Goal: Task Accomplishment & Management: Manage account settings

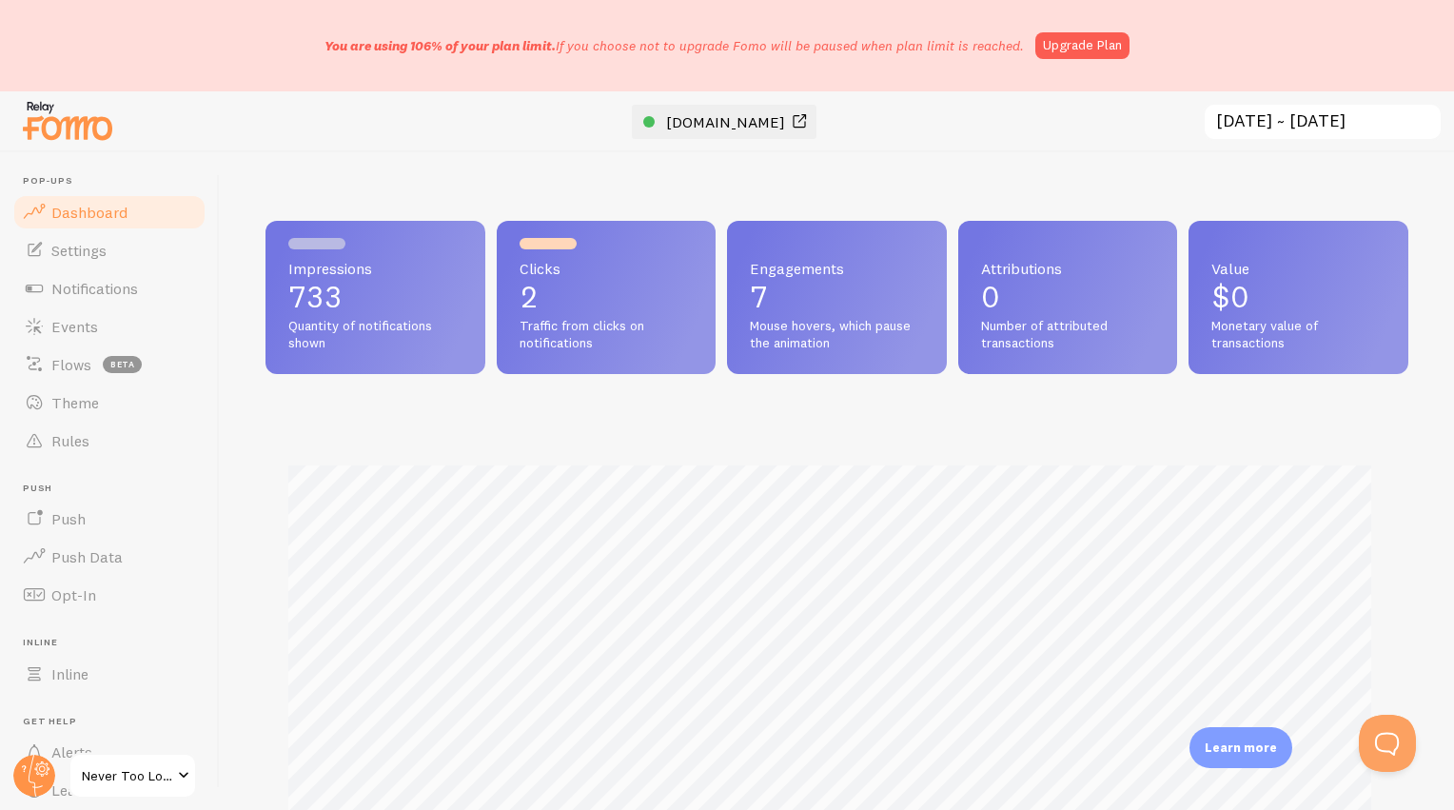
click at [761, 119] on span "[DOMAIN_NAME]" at bounding box center [725, 121] width 119 height 19
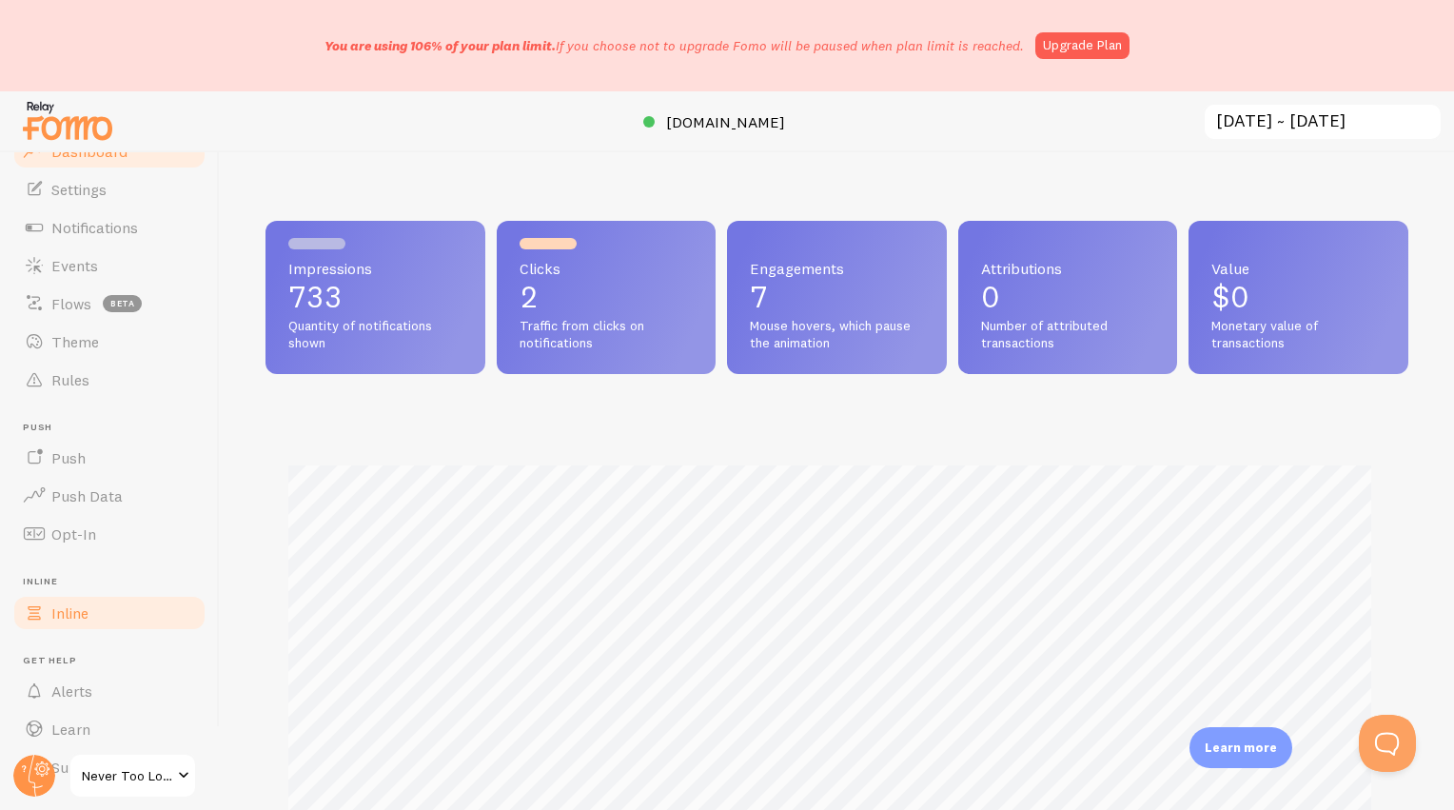
scroll to position [106, 0]
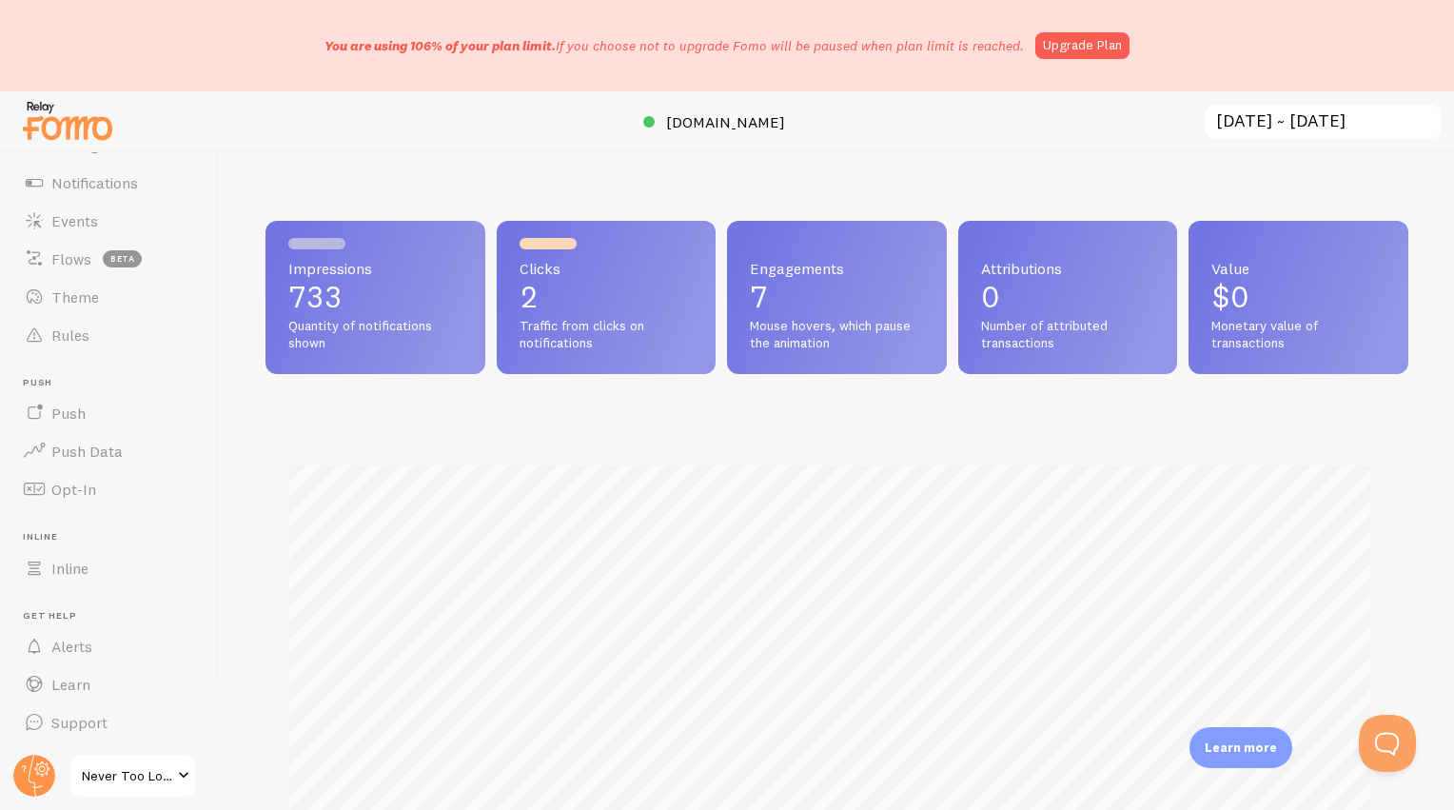
click at [145, 774] on span "Never Too Lost" at bounding box center [127, 775] width 90 height 23
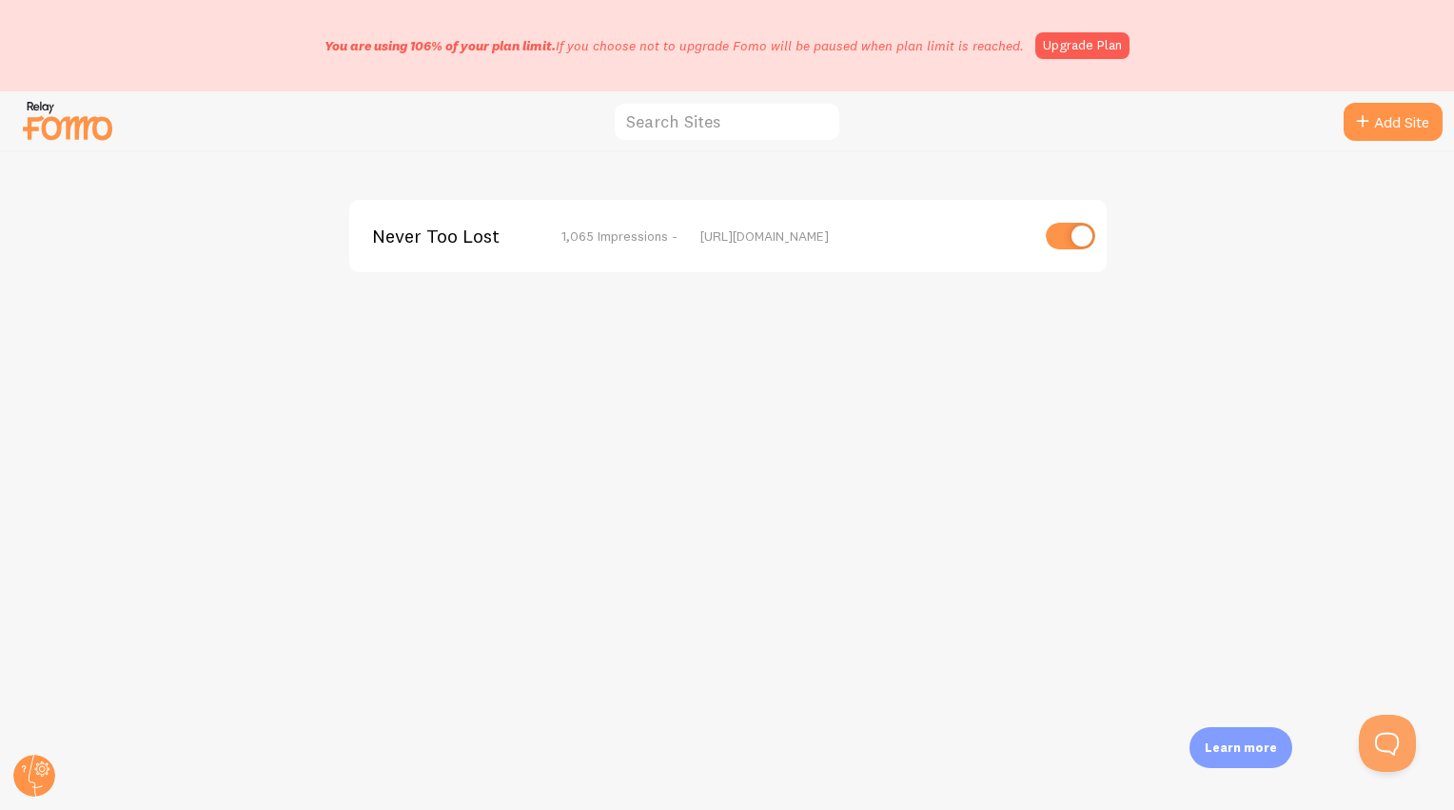
click at [1074, 234] on input "checkbox" at bounding box center [1070, 236] width 49 height 27
checkbox input "false"
click at [71, 116] on img at bounding box center [67, 120] width 95 height 49
click at [23, 788] on circle at bounding box center [34, 776] width 42 height 42
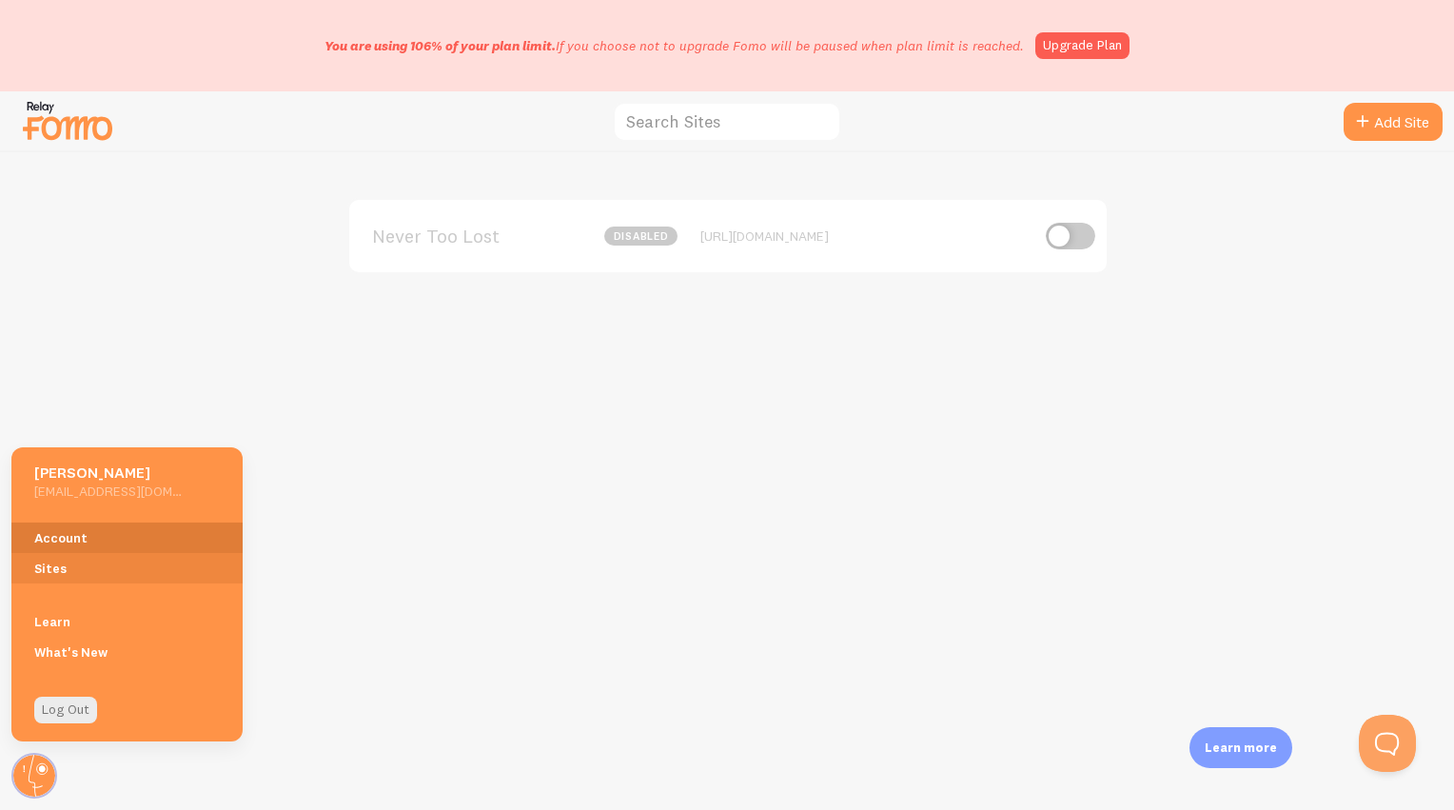
click at [131, 542] on link "Account" at bounding box center [126, 538] width 231 height 30
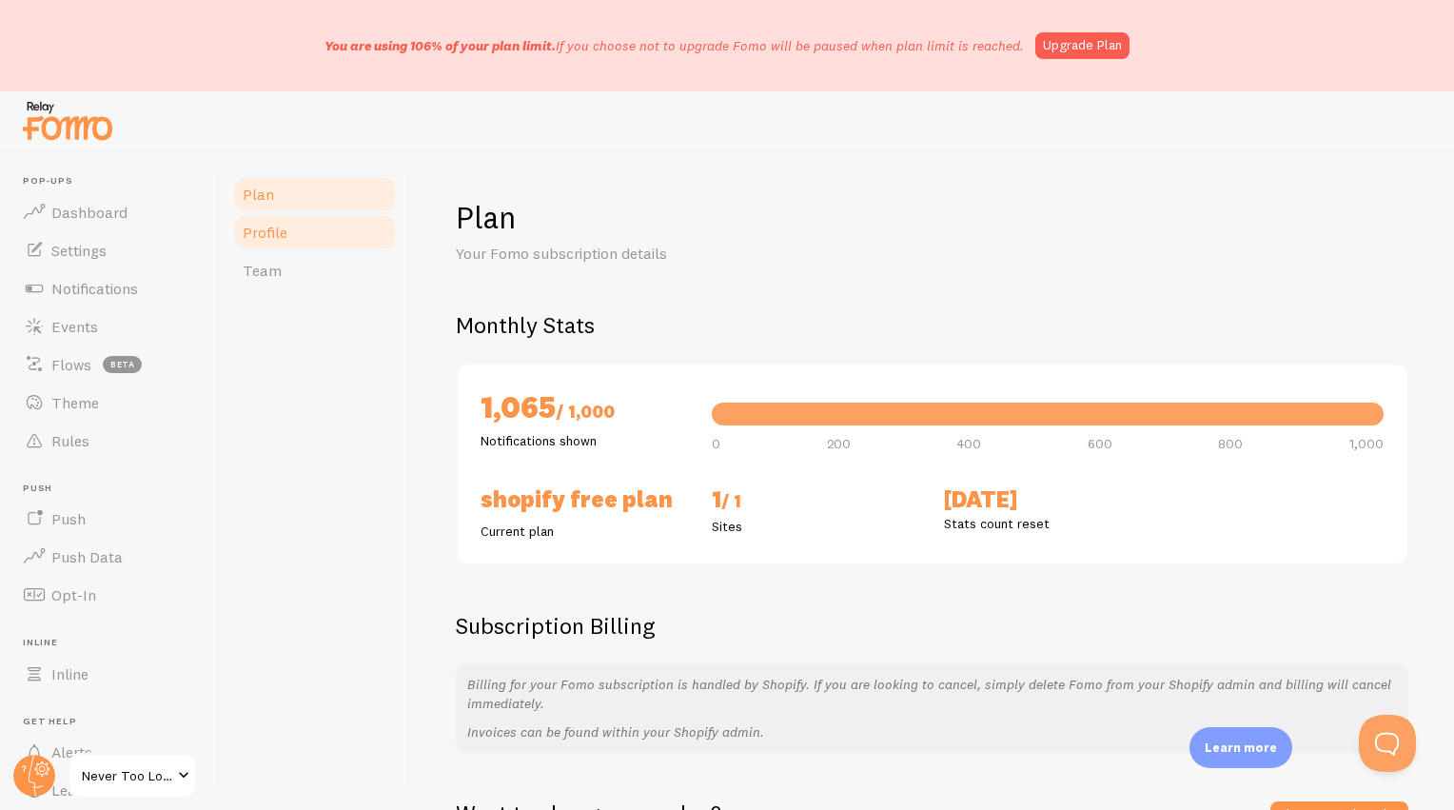
click at [286, 236] on span "Profile" at bounding box center [265, 232] width 45 height 19
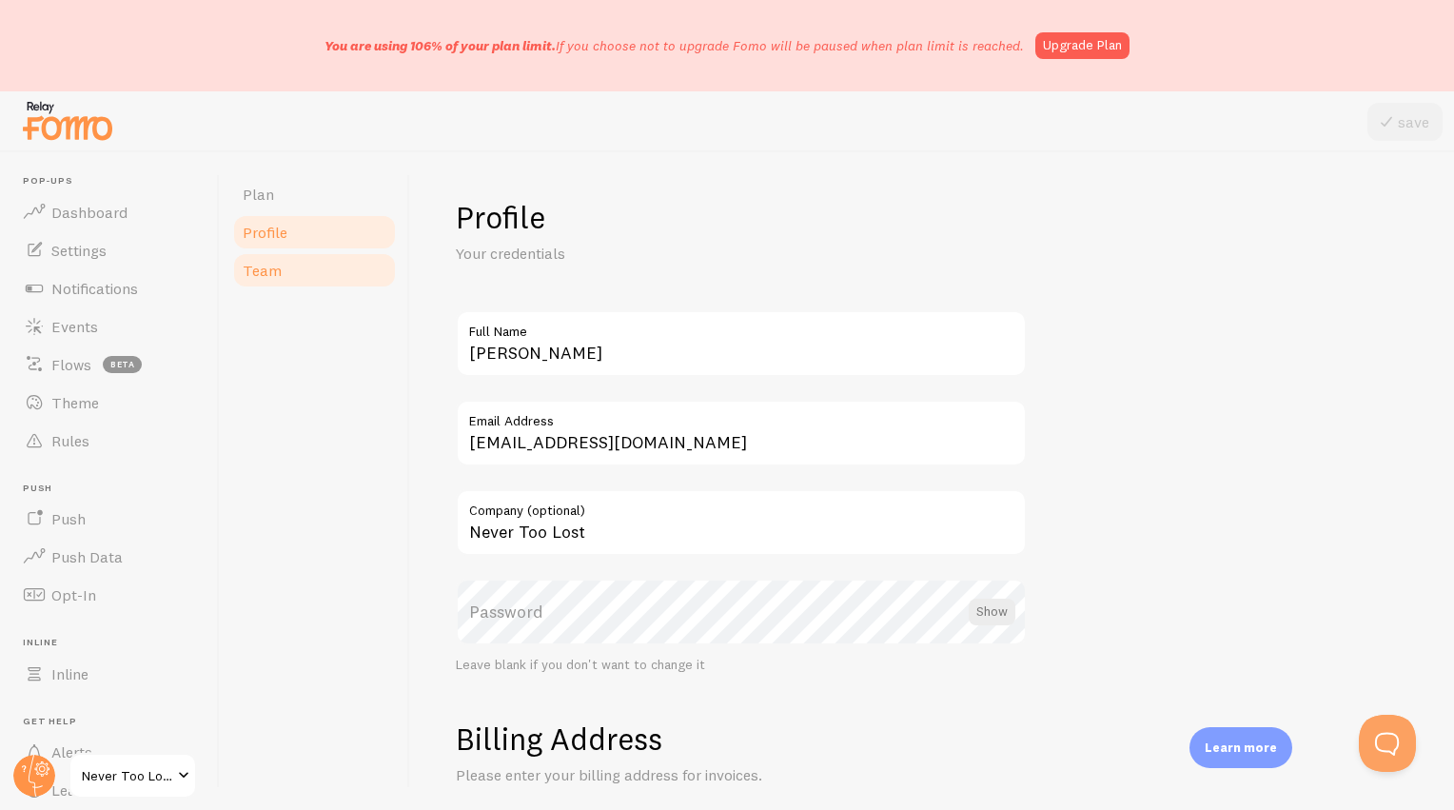
click at [286, 263] on link "Team" at bounding box center [314, 270] width 167 height 38
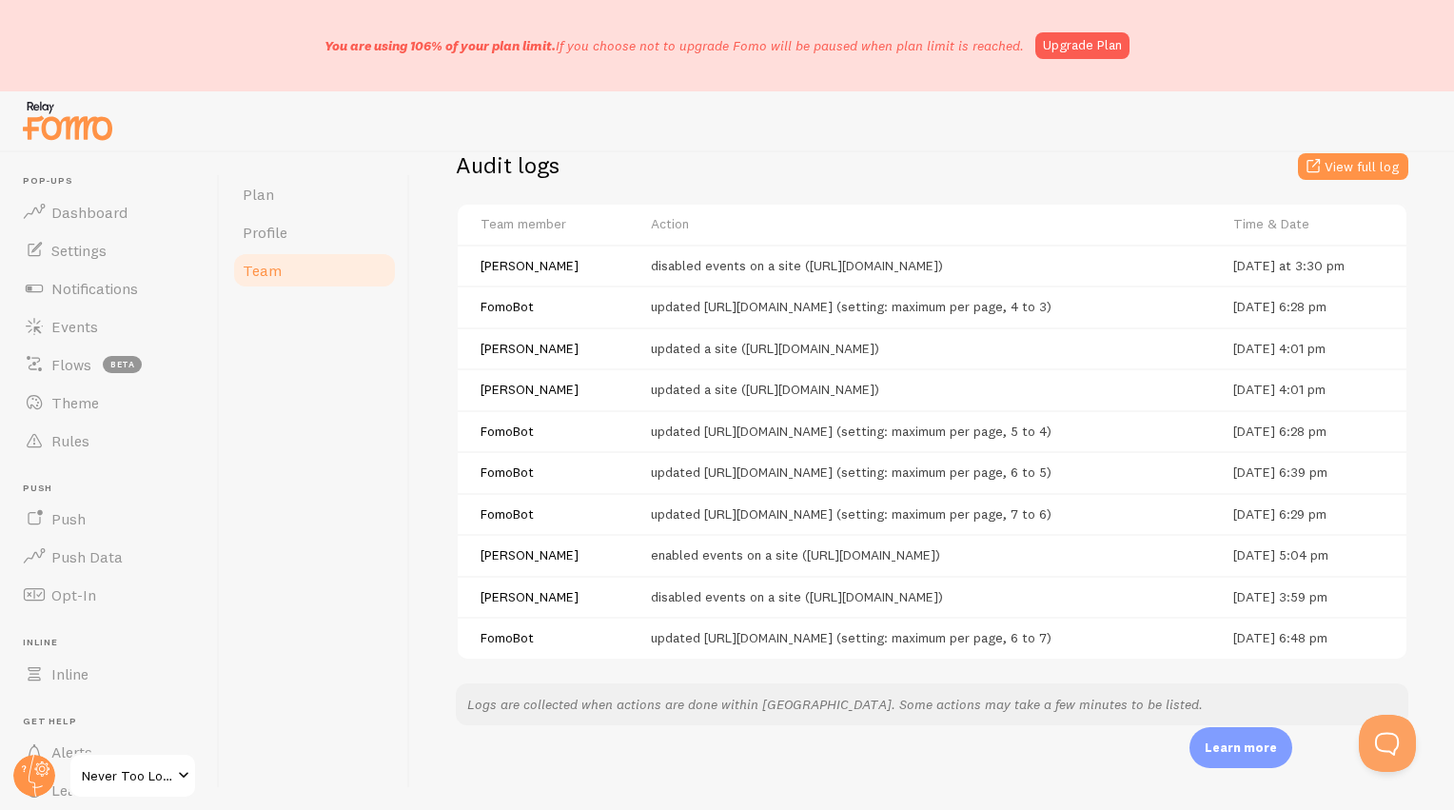
scroll to position [503, 0]
click at [111, 214] on span "Dashboard" at bounding box center [89, 212] width 76 height 19
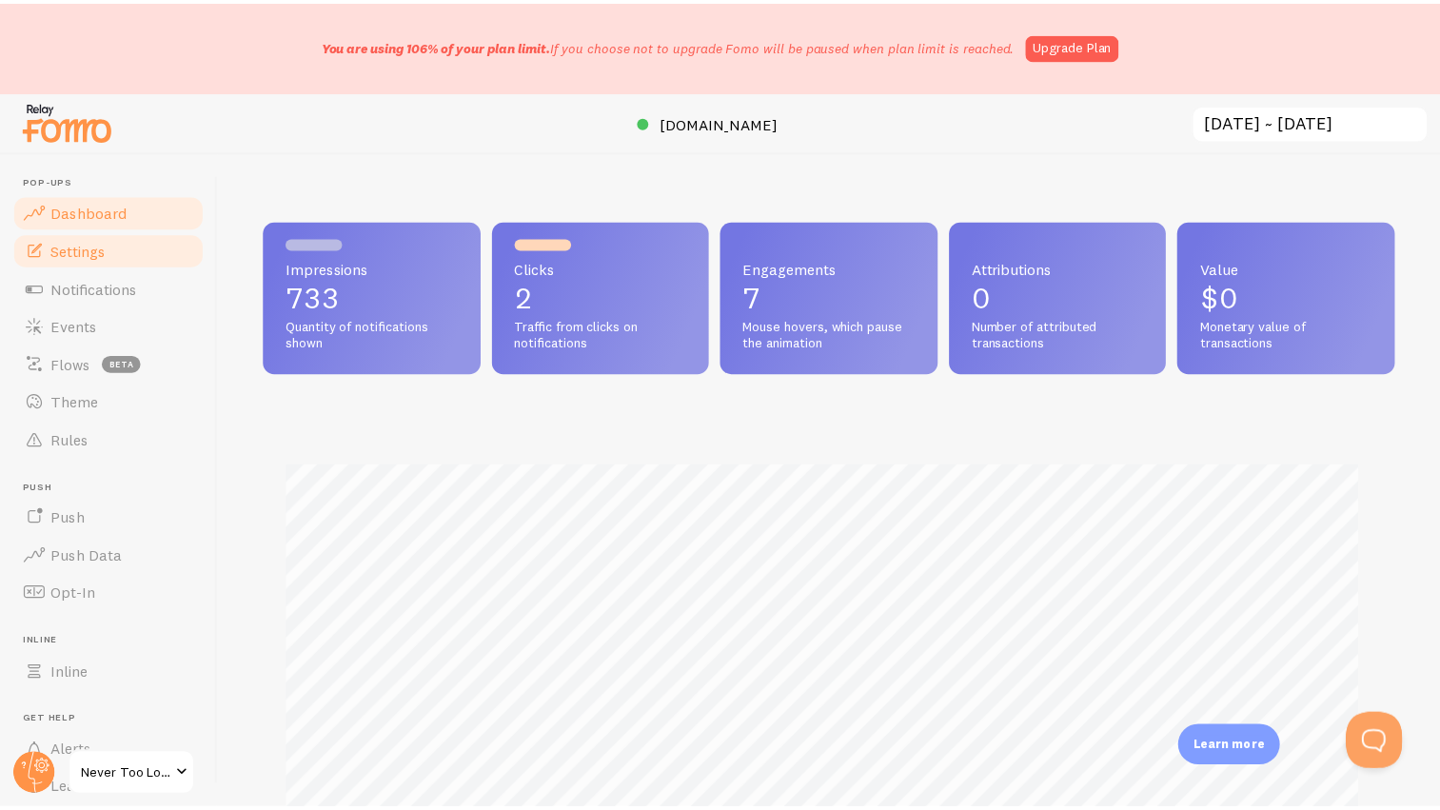
scroll to position [500, 1128]
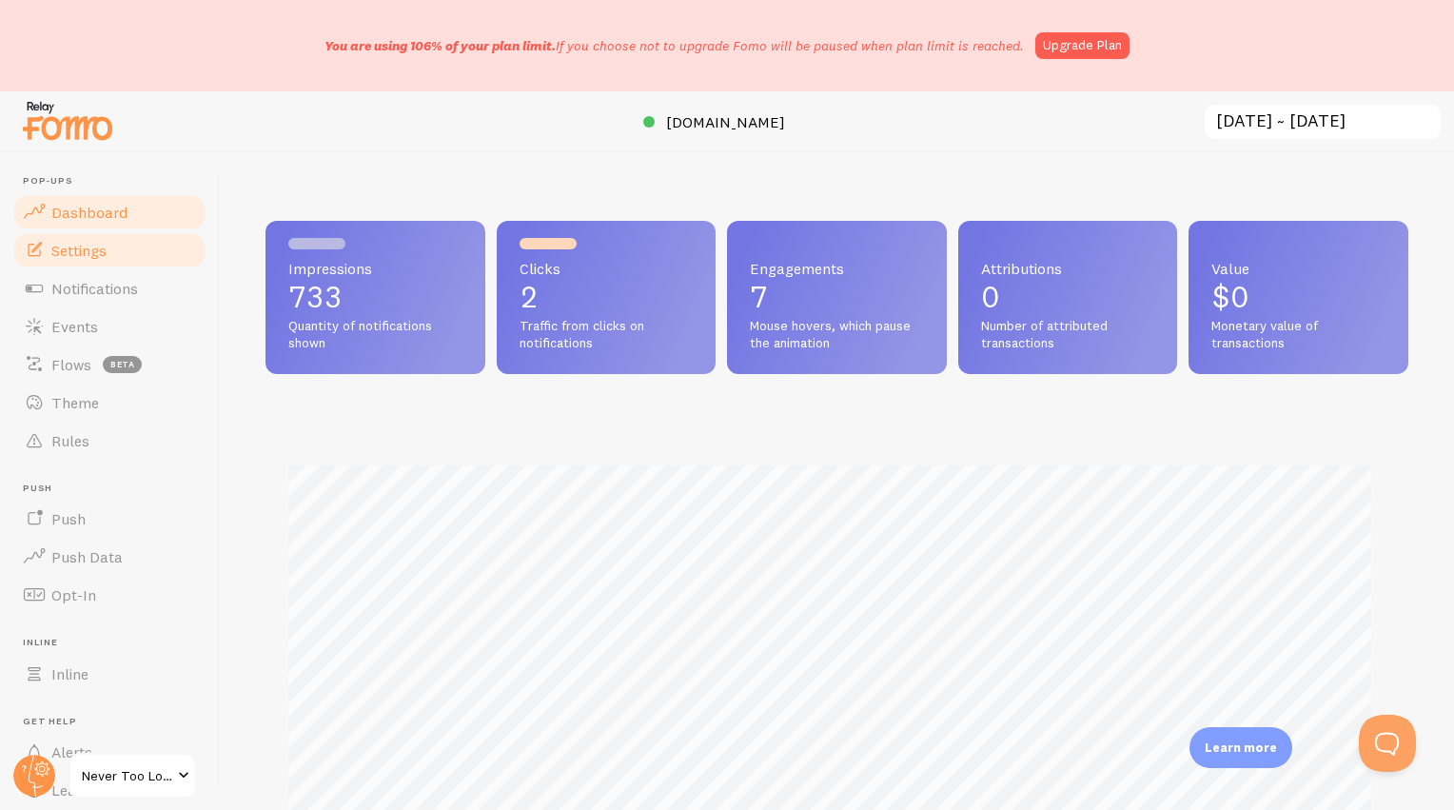
click at [85, 253] on span "Settings" at bounding box center [78, 250] width 55 height 19
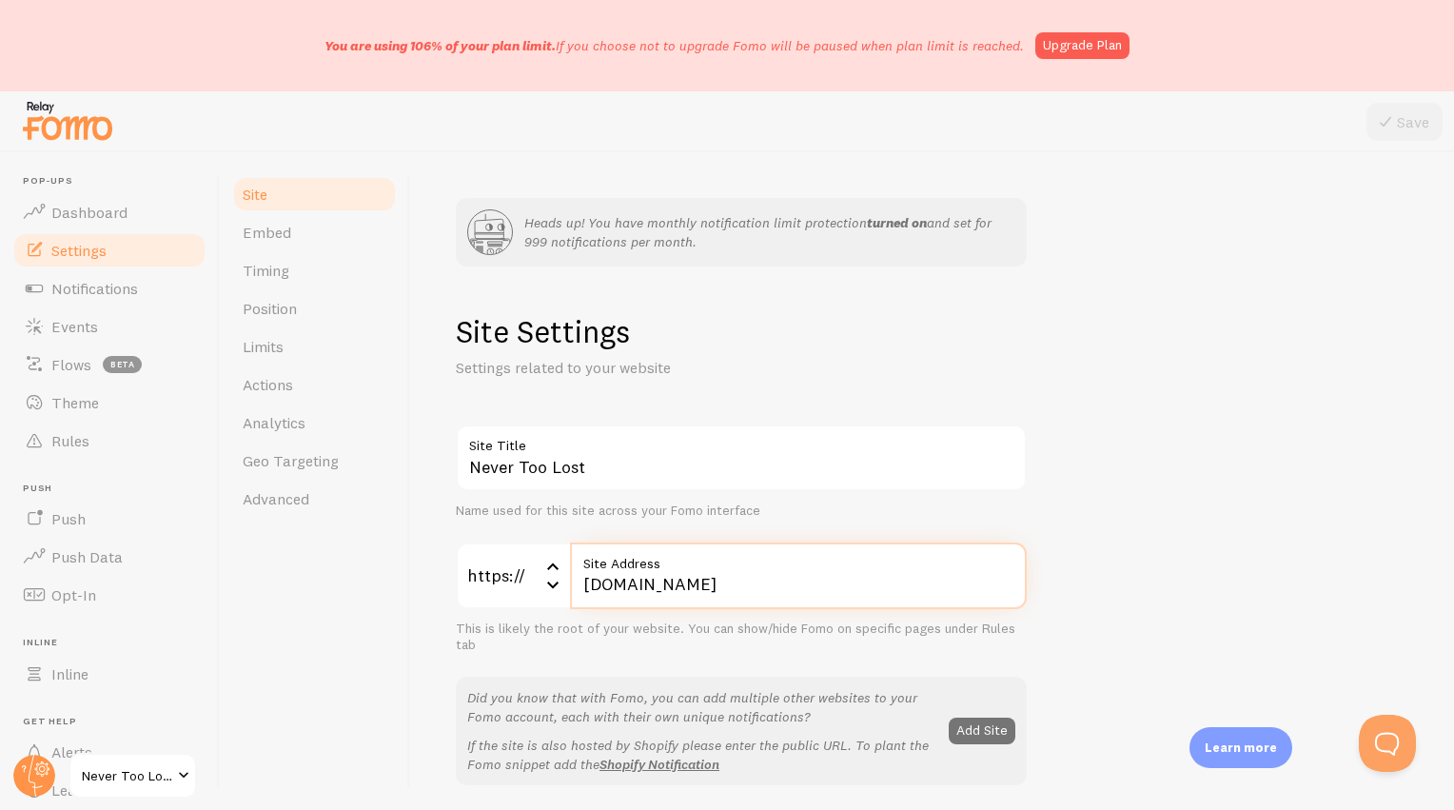
click at [863, 584] on input "[DOMAIN_NAME]" at bounding box center [798, 575] width 457 height 67
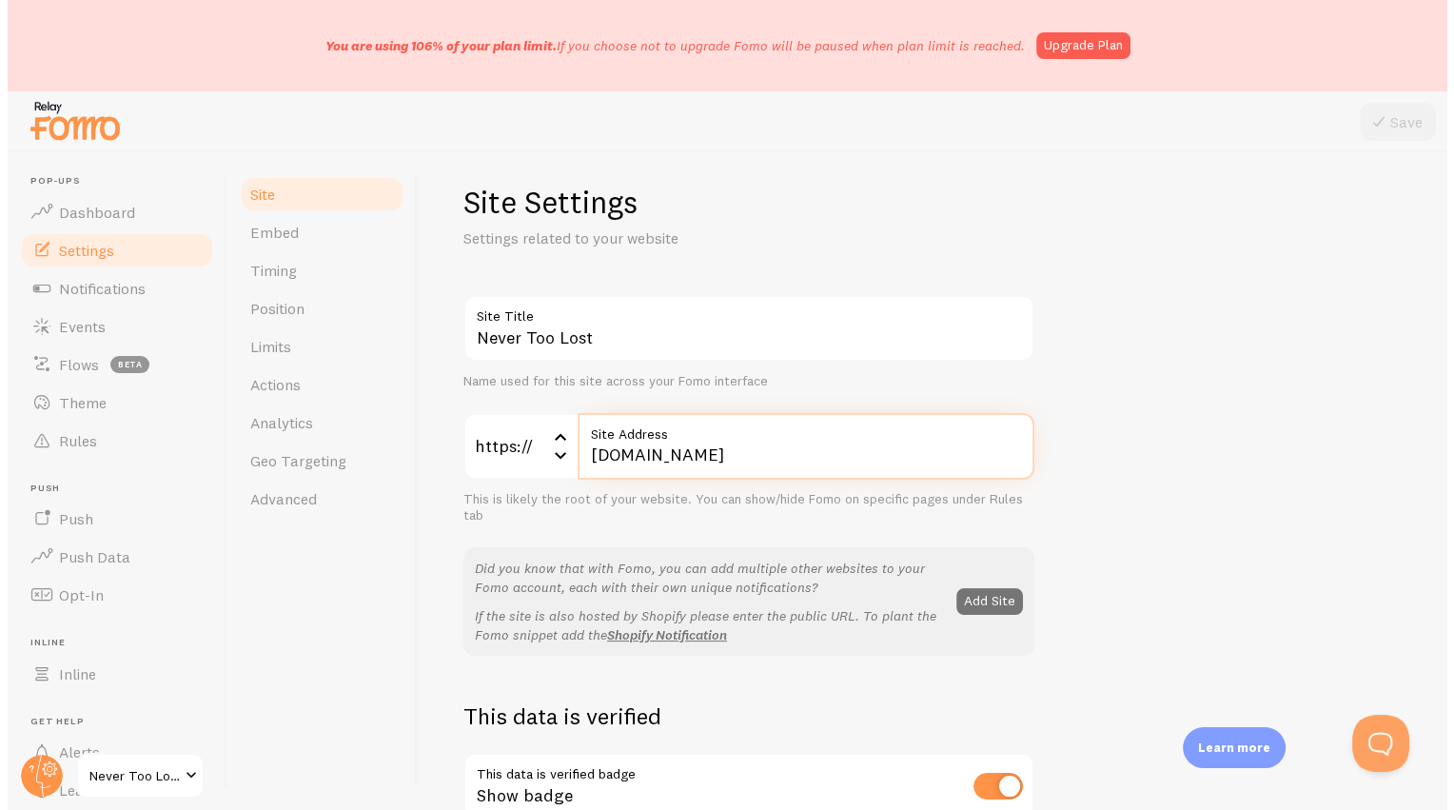
scroll to position [317, 0]
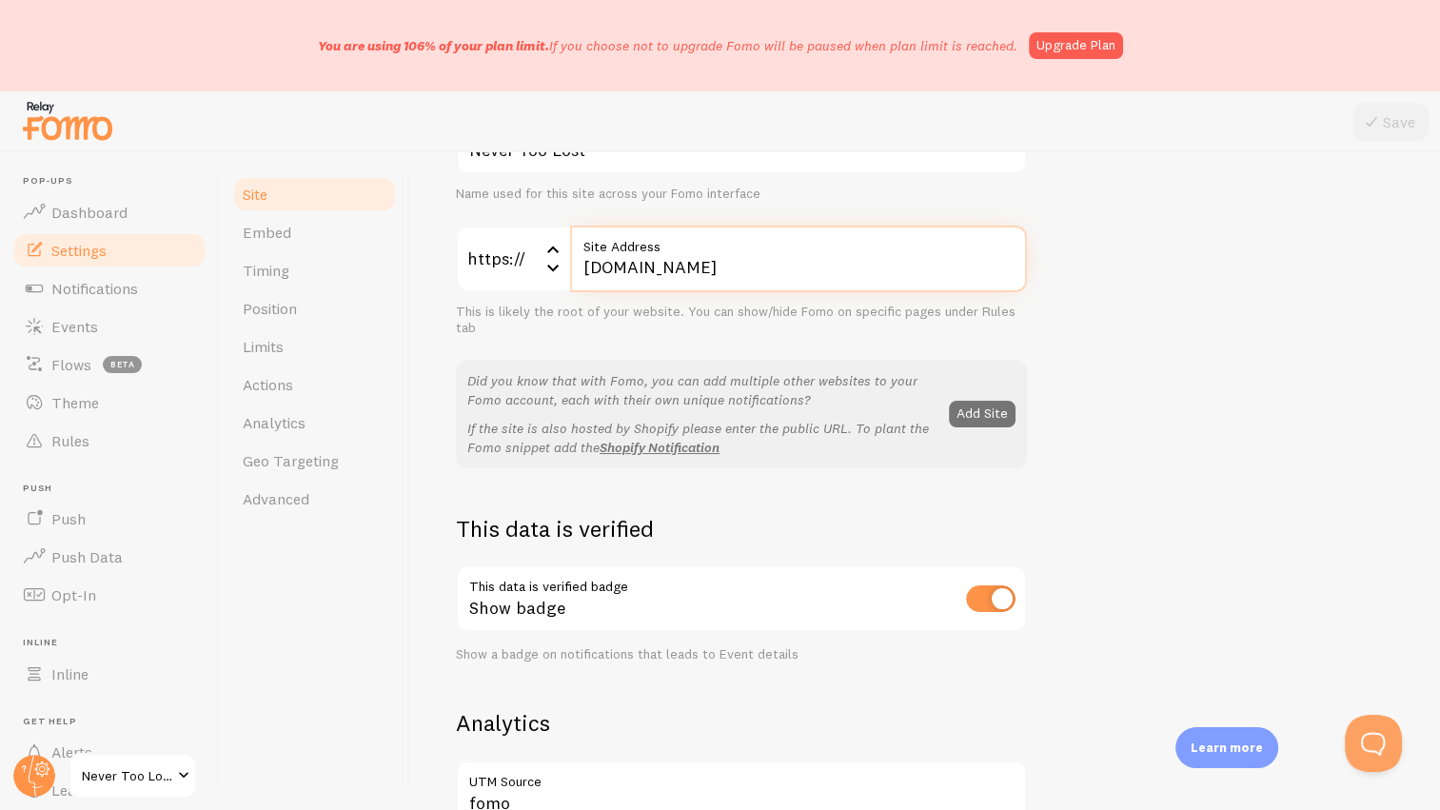
drag, startPoint x: 786, startPoint y: 272, endPoint x: 489, endPoint y: 259, distance: 297.2
click at [490, 259] on div "https:// https:// https:// http:// [DOMAIN_NAME] Site Address" at bounding box center [741, 259] width 571 height 67
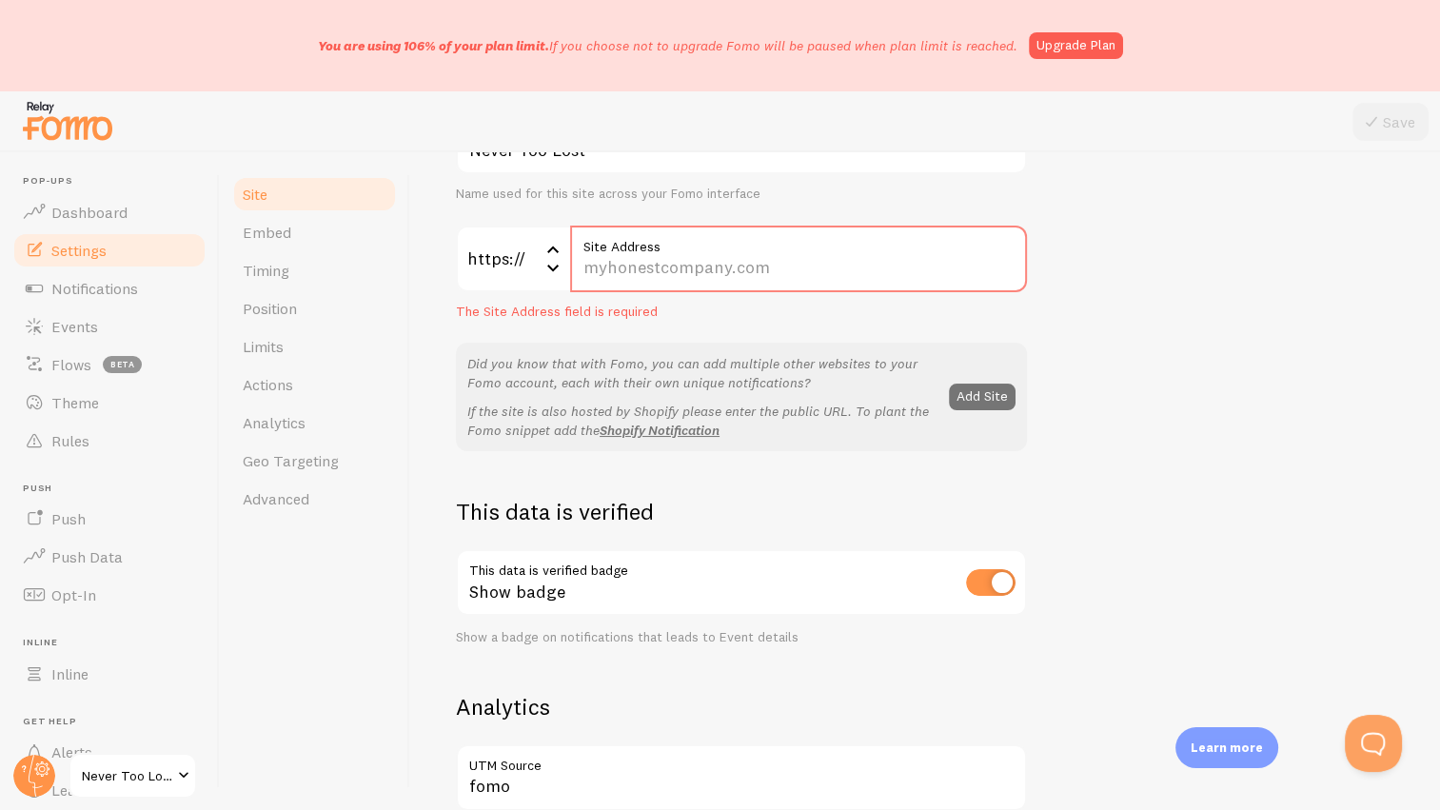
click at [1197, 306] on div "Never Too Lost Site Title Name used for this site across your Fomo interface ht…" at bounding box center [925, 743] width 938 height 1271
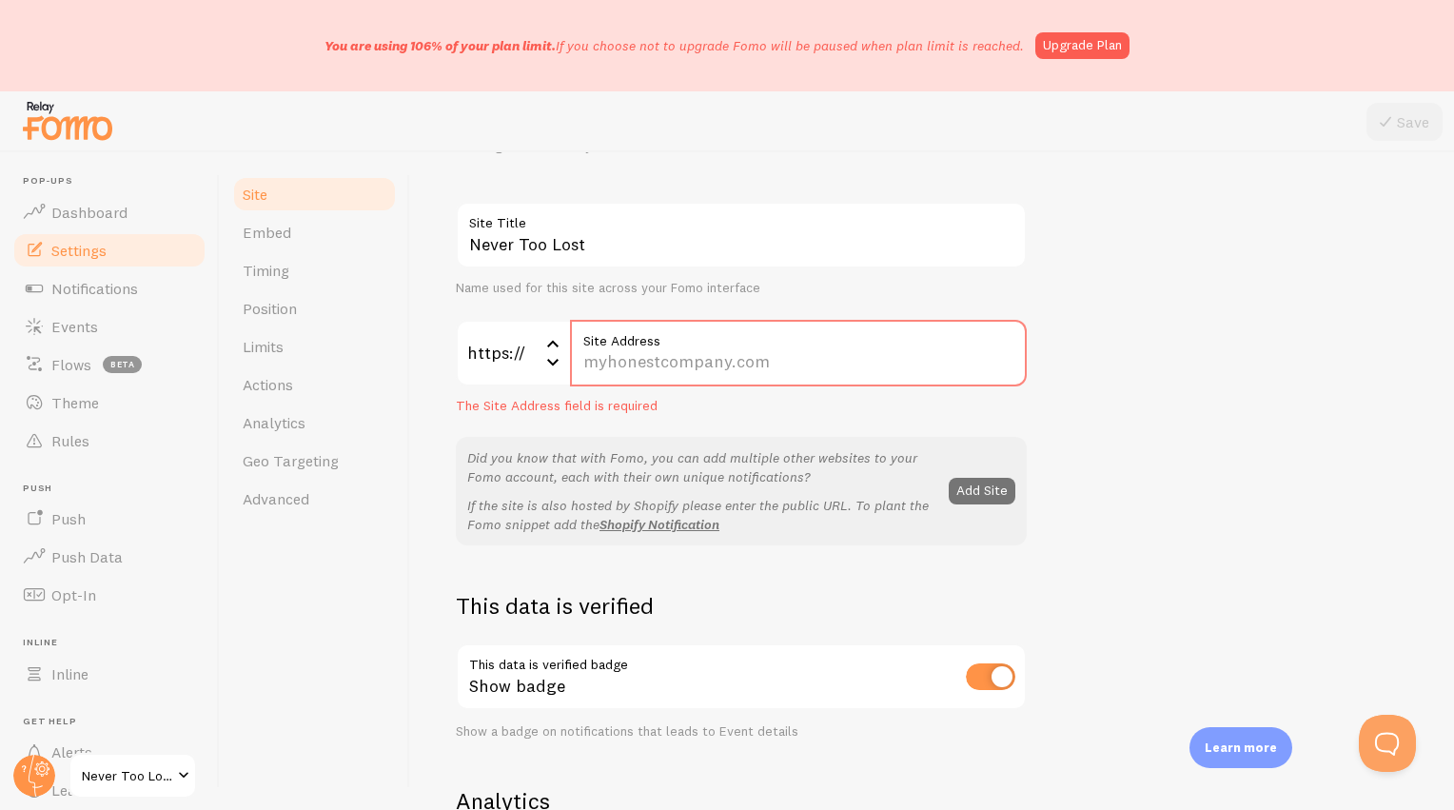
scroll to position [0, 0]
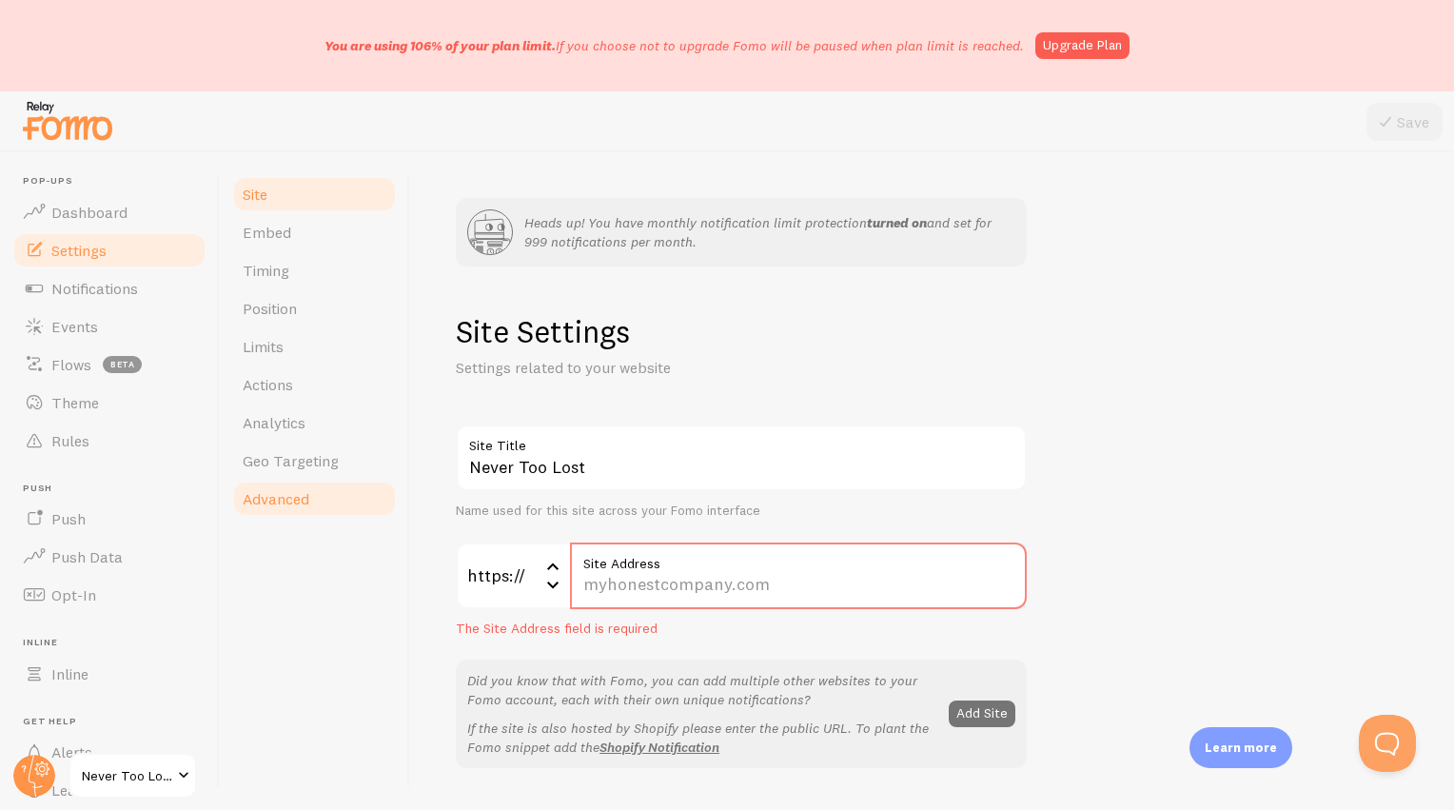
click at [308, 493] on span "Advanced" at bounding box center [276, 498] width 67 height 19
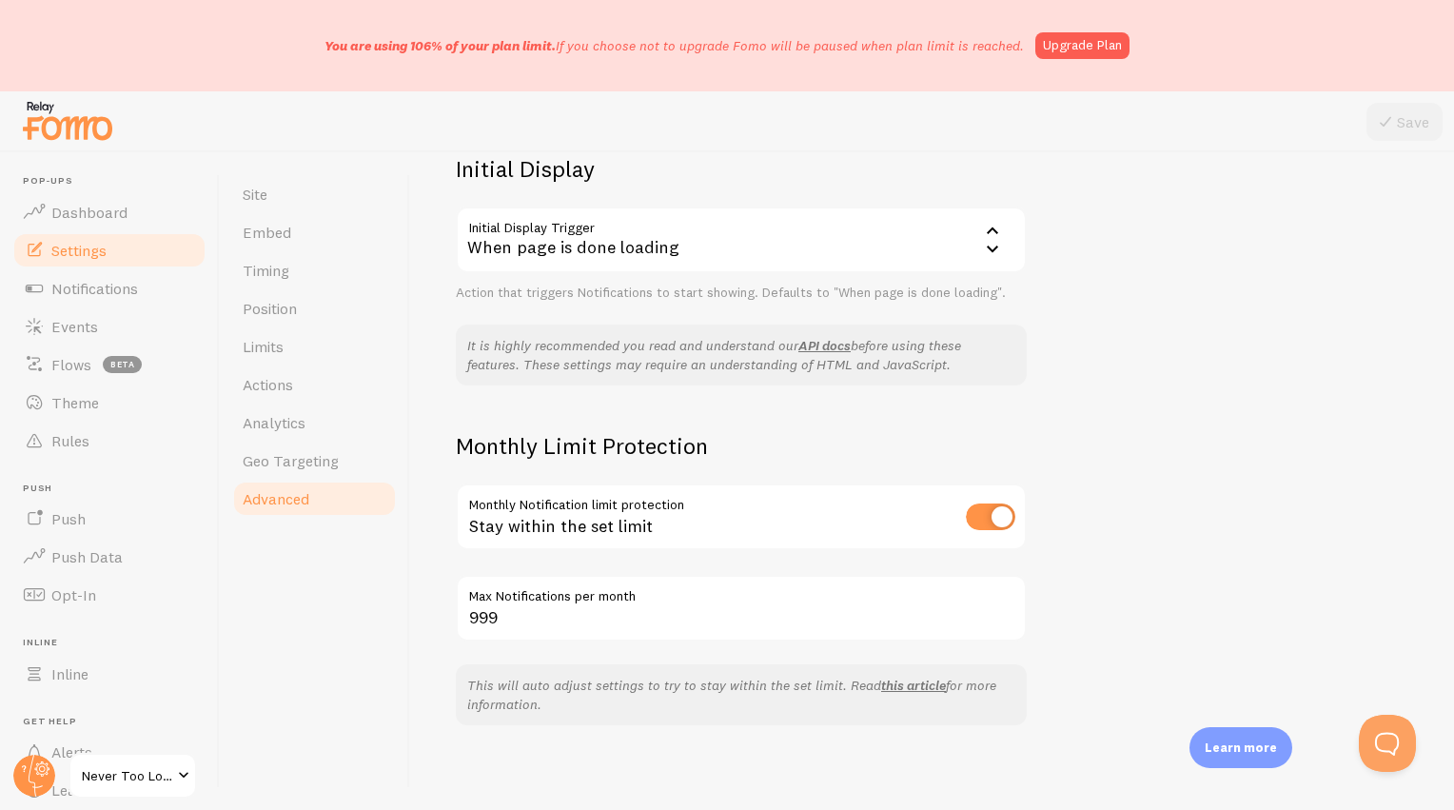
scroll to position [587, 0]
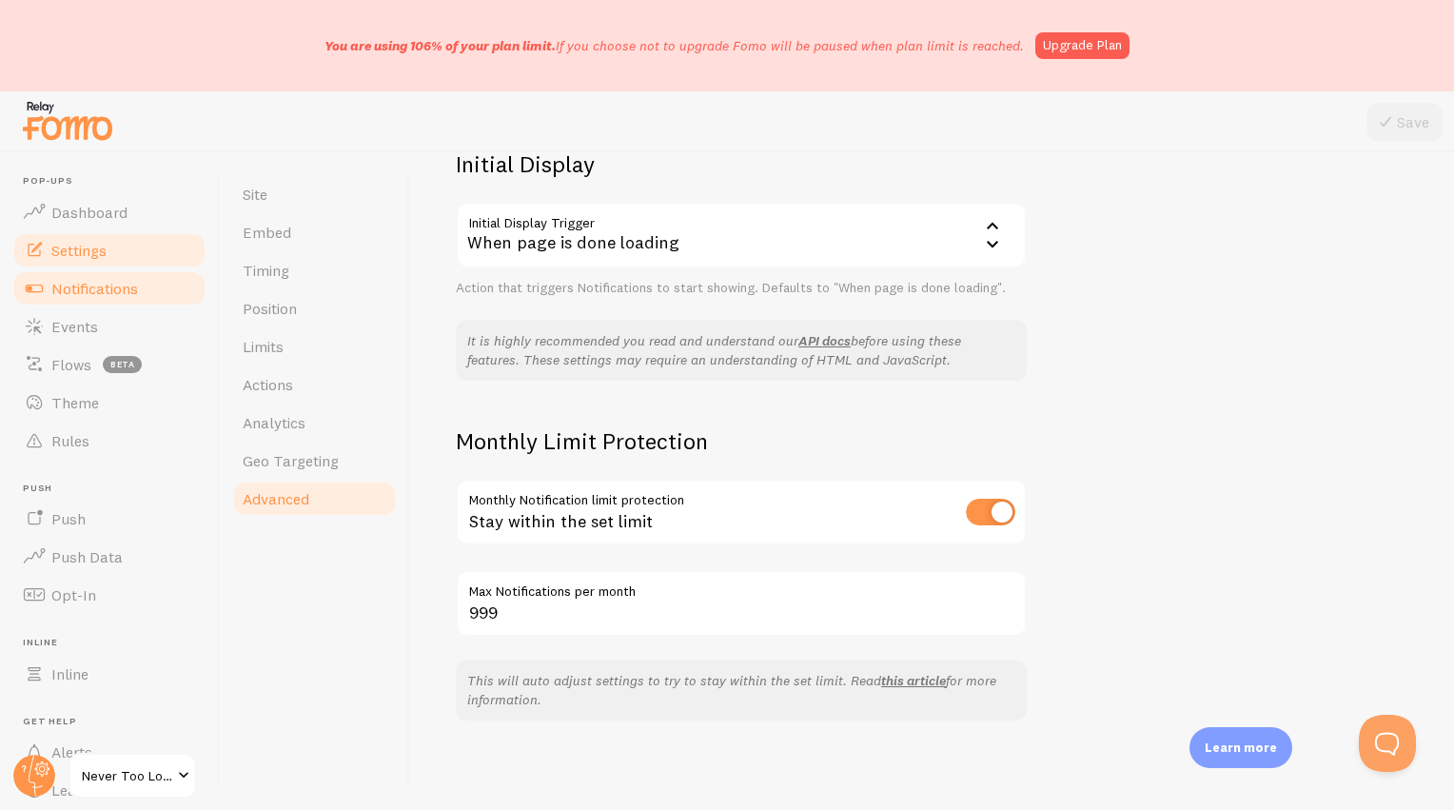
click at [113, 289] on span "Notifications" at bounding box center [94, 288] width 87 height 19
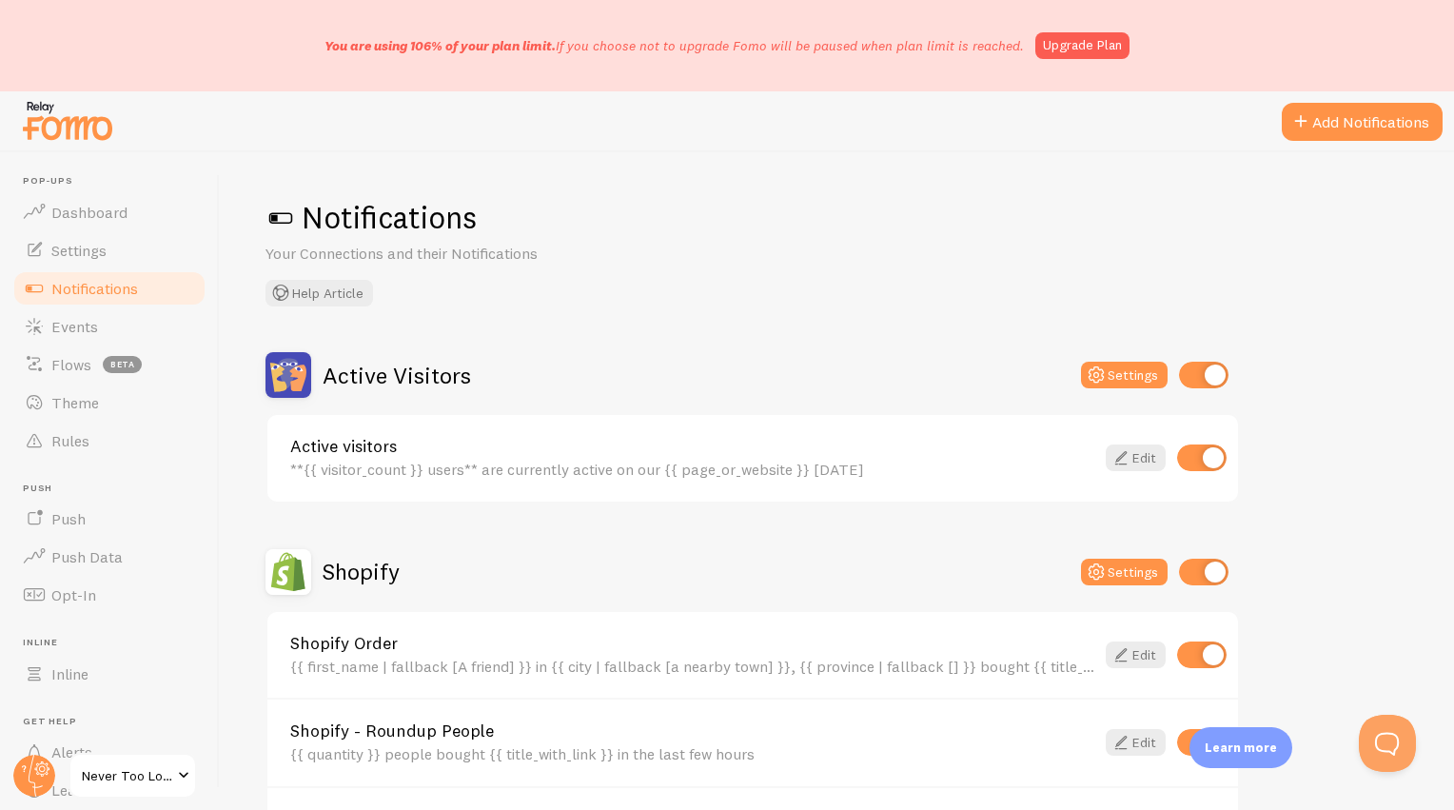
click at [1211, 377] on input "checkbox" at bounding box center [1203, 375] width 49 height 27
checkbox input "false"
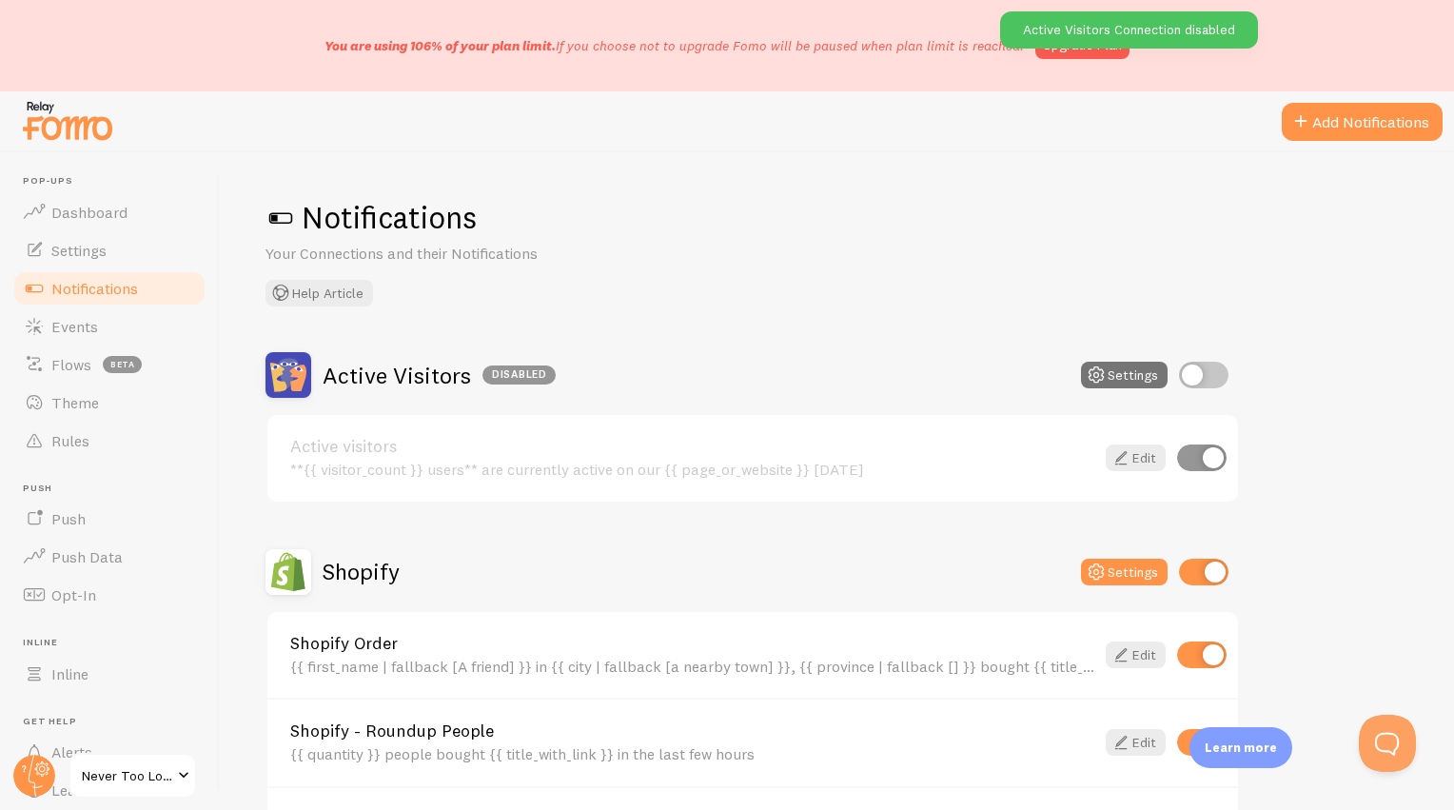
click at [1193, 567] on input "checkbox" at bounding box center [1203, 572] width 49 height 27
checkbox input "false"
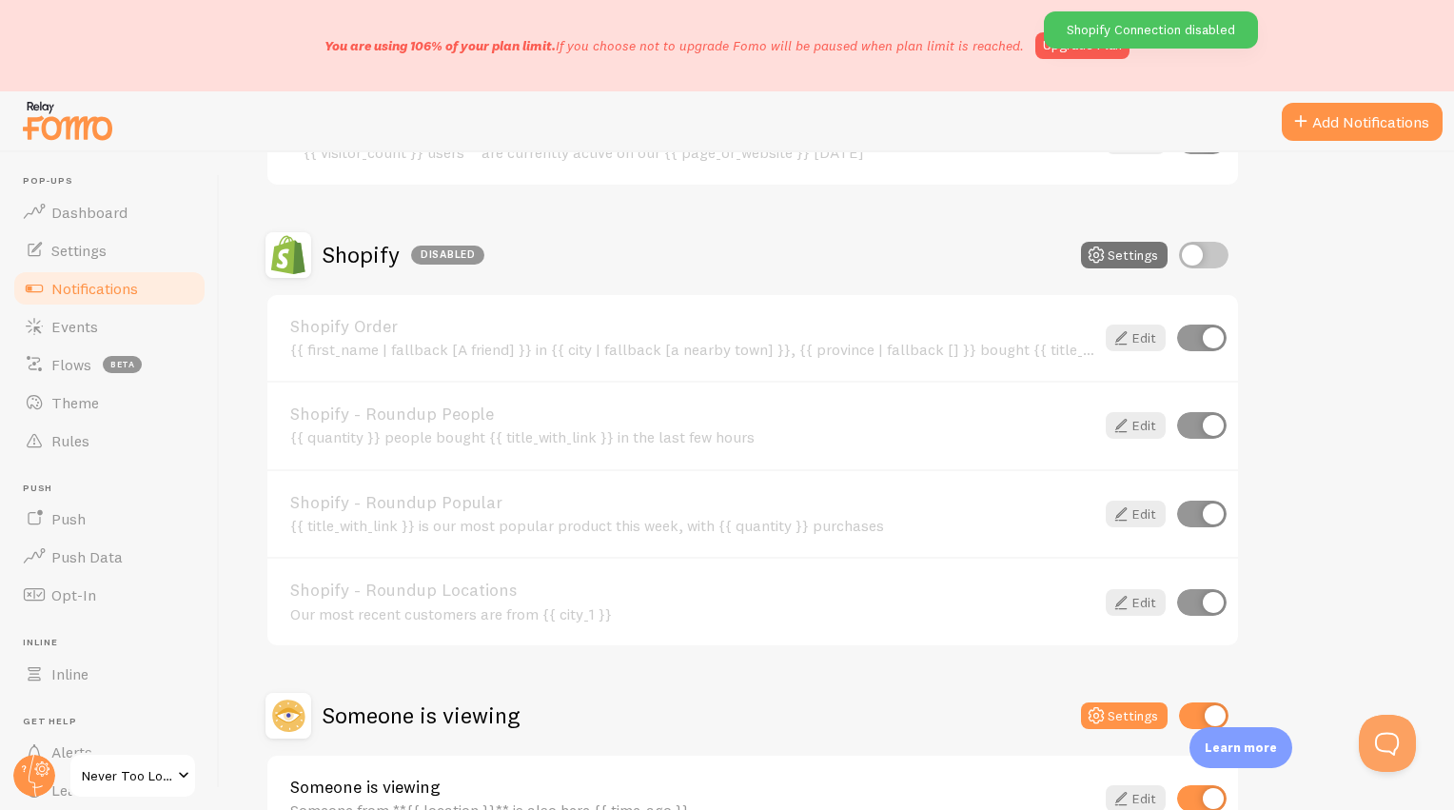
scroll to position [438, 0]
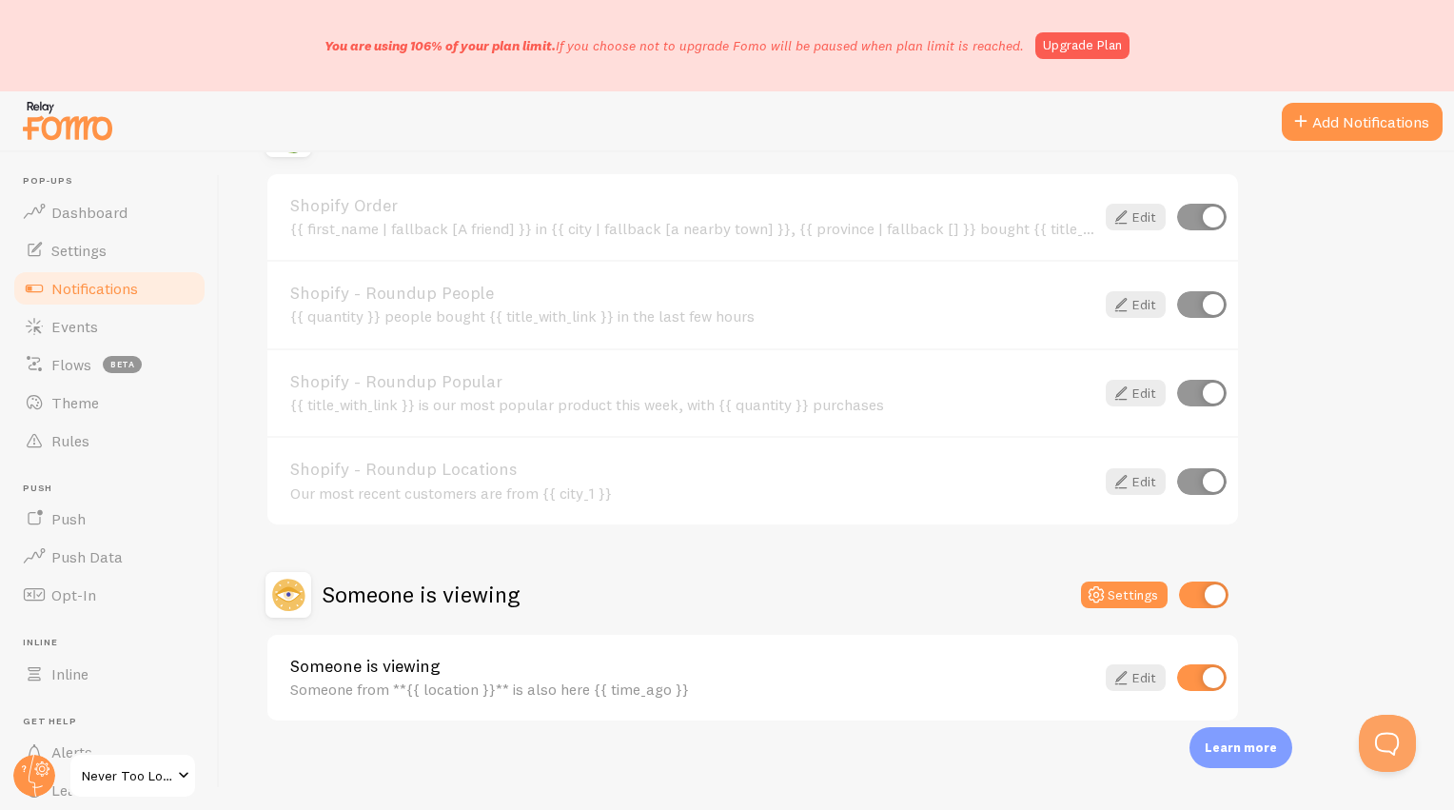
click at [1199, 590] on input "checkbox" at bounding box center [1203, 595] width 49 height 27
checkbox input "false"
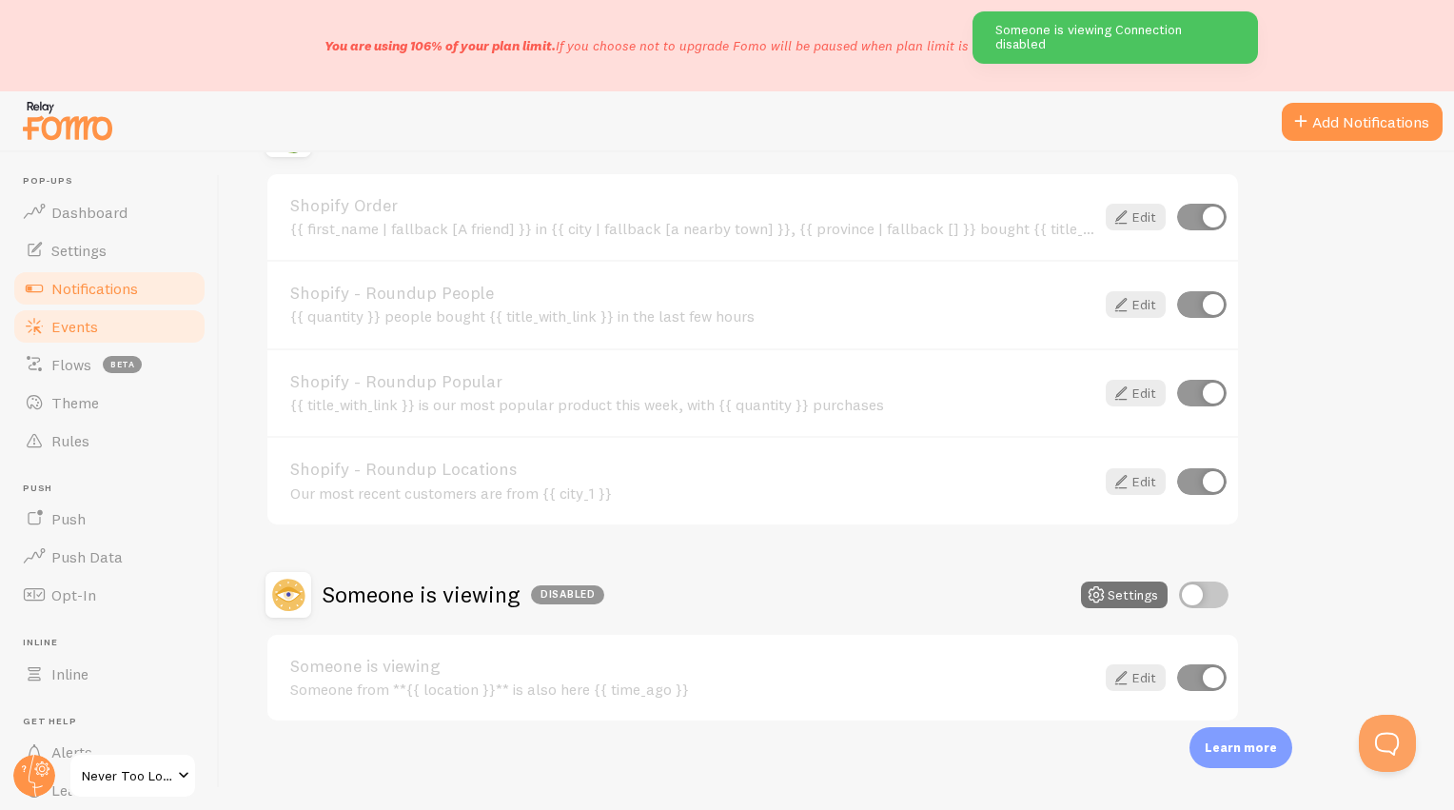
click at [108, 332] on link "Events" at bounding box center [109, 326] width 196 height 38
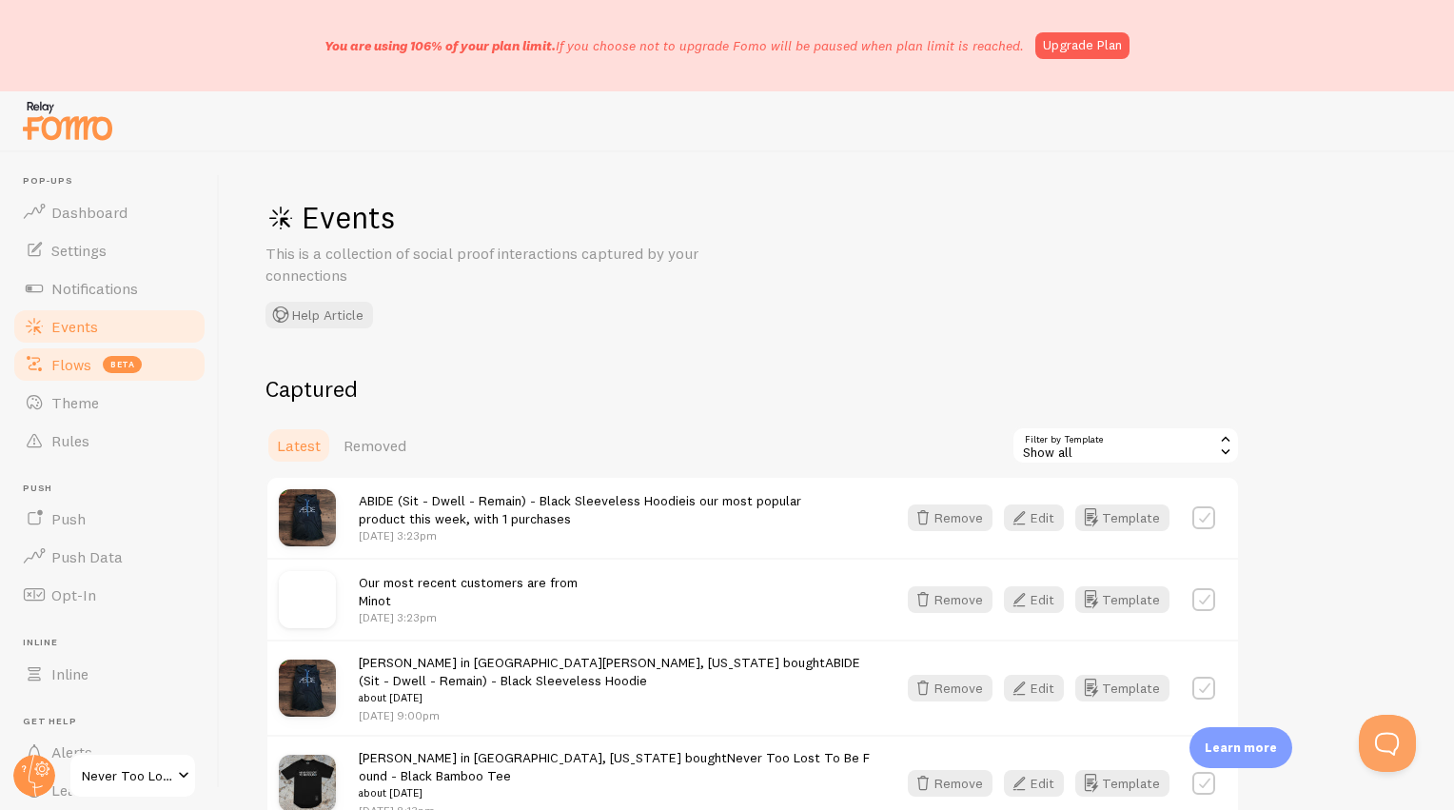
click at [39, 363] on span at bounding box center [34, 364] width 23 height 23
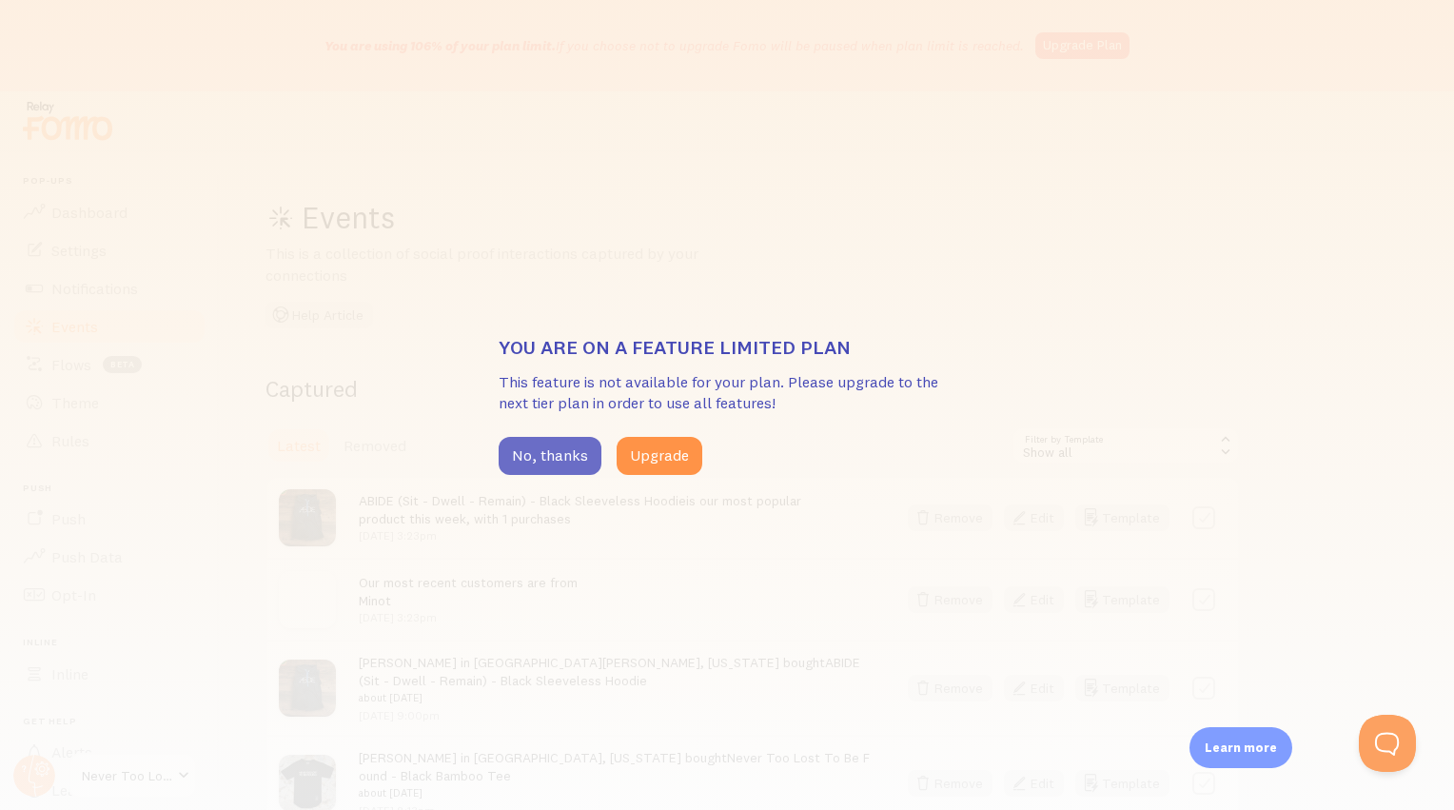
click at [525, 465] on button "No, thanks" at bounding box center [550, 456] width 103 height 38
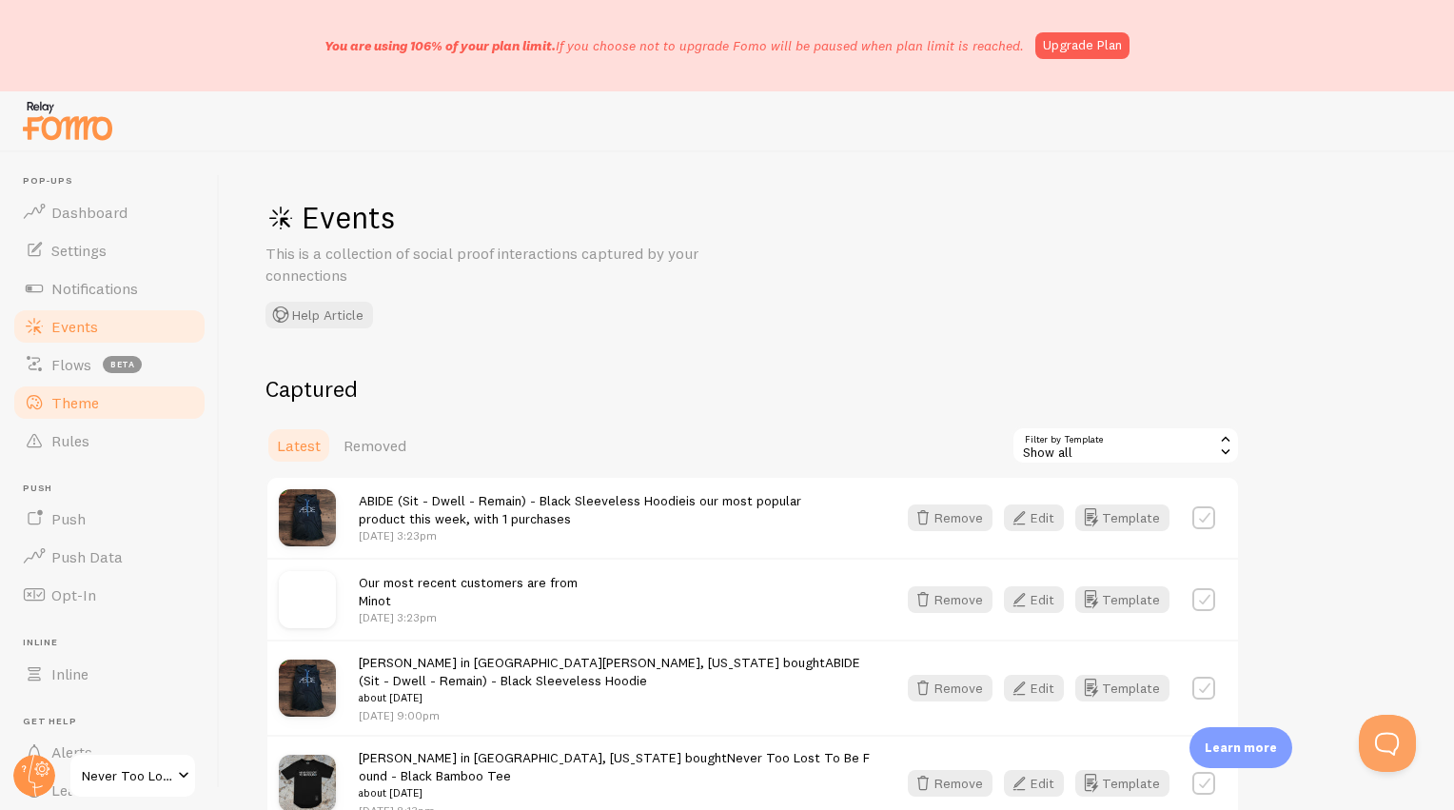
click at [97, 407] on span "Theme" at bounding box center [75, 402] width 48 height 19
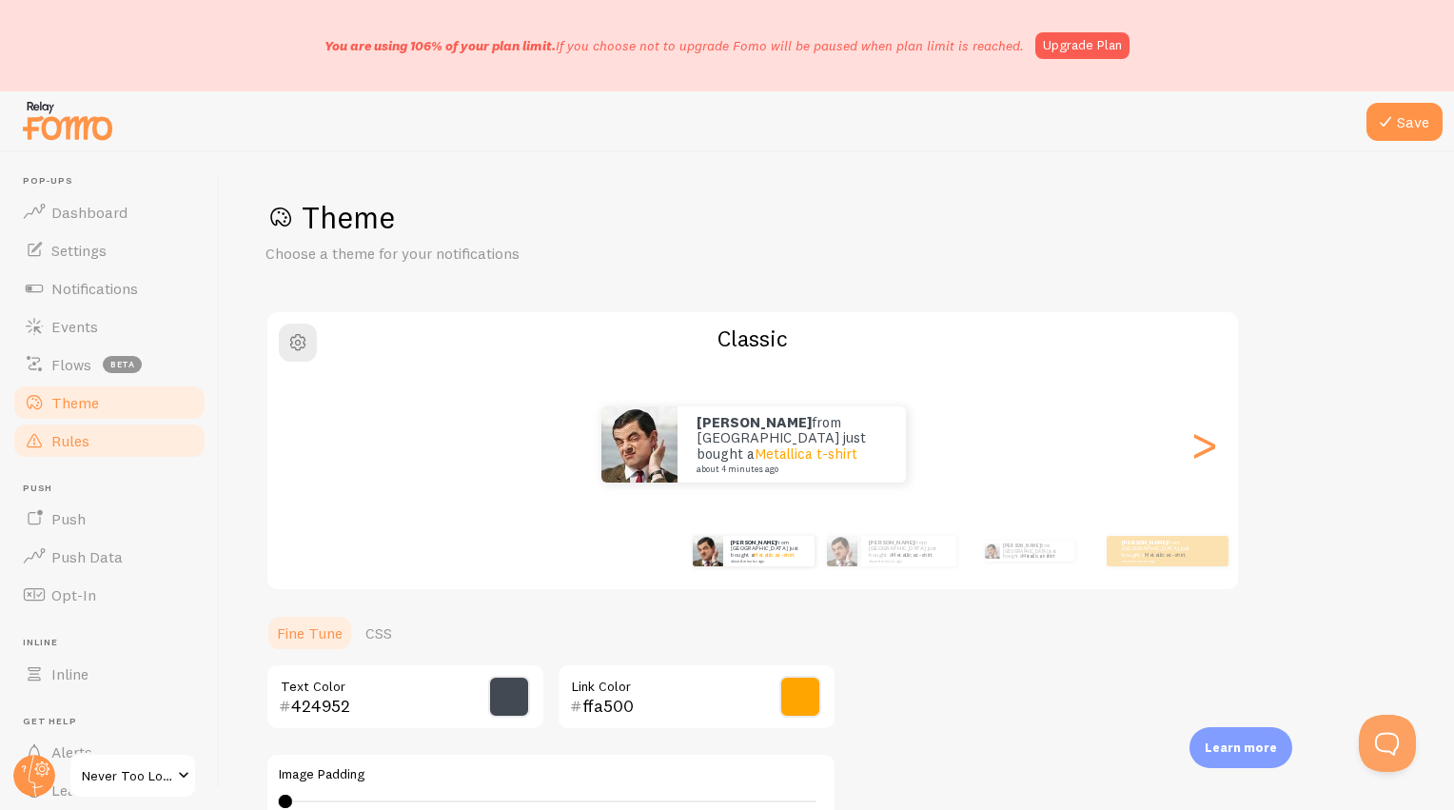
click at [88, 447] on span "Rules" at bounding box center [70, 440] width 38 height 19
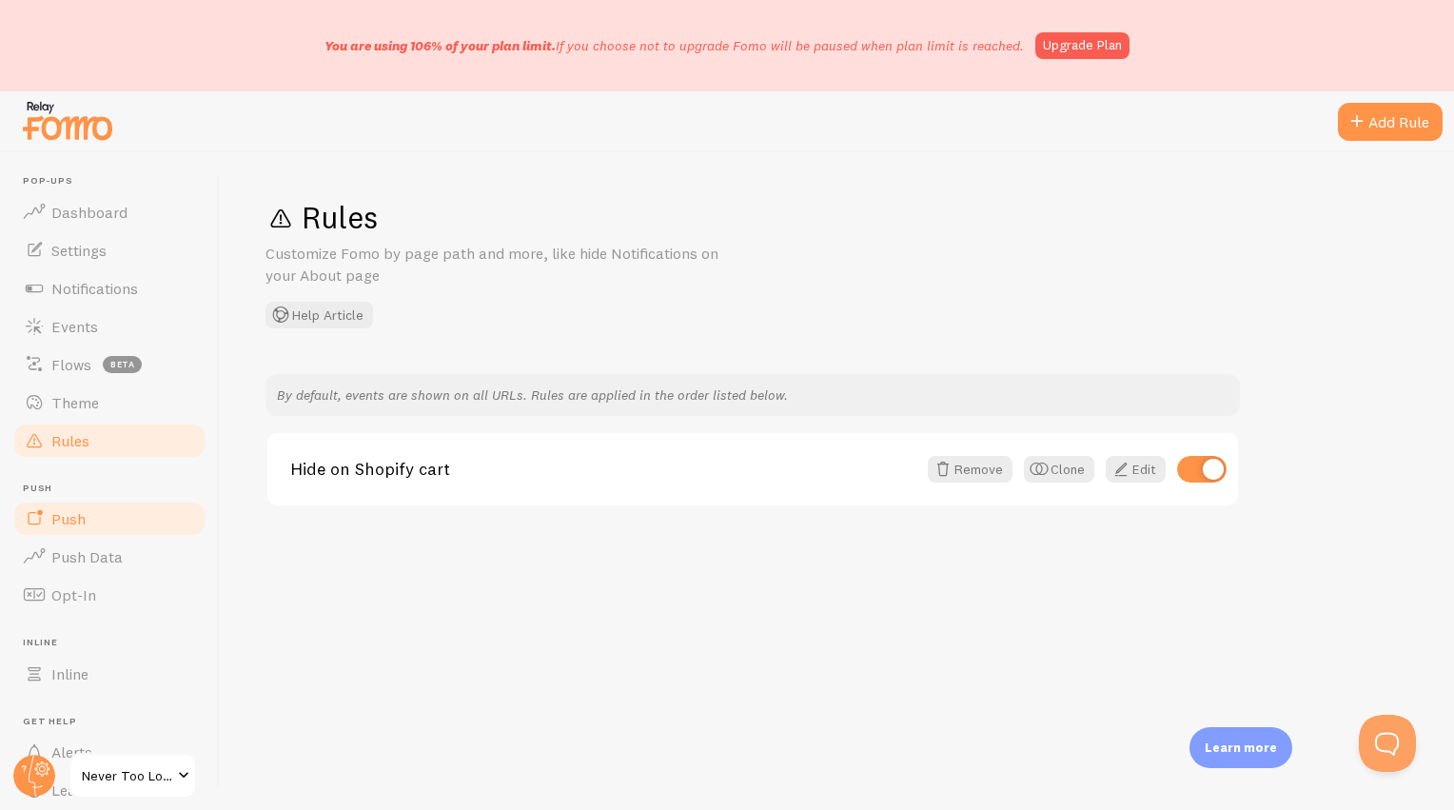
click at [107, 527] on link "Push" at bounding box center [109, 519] width 196 height 38
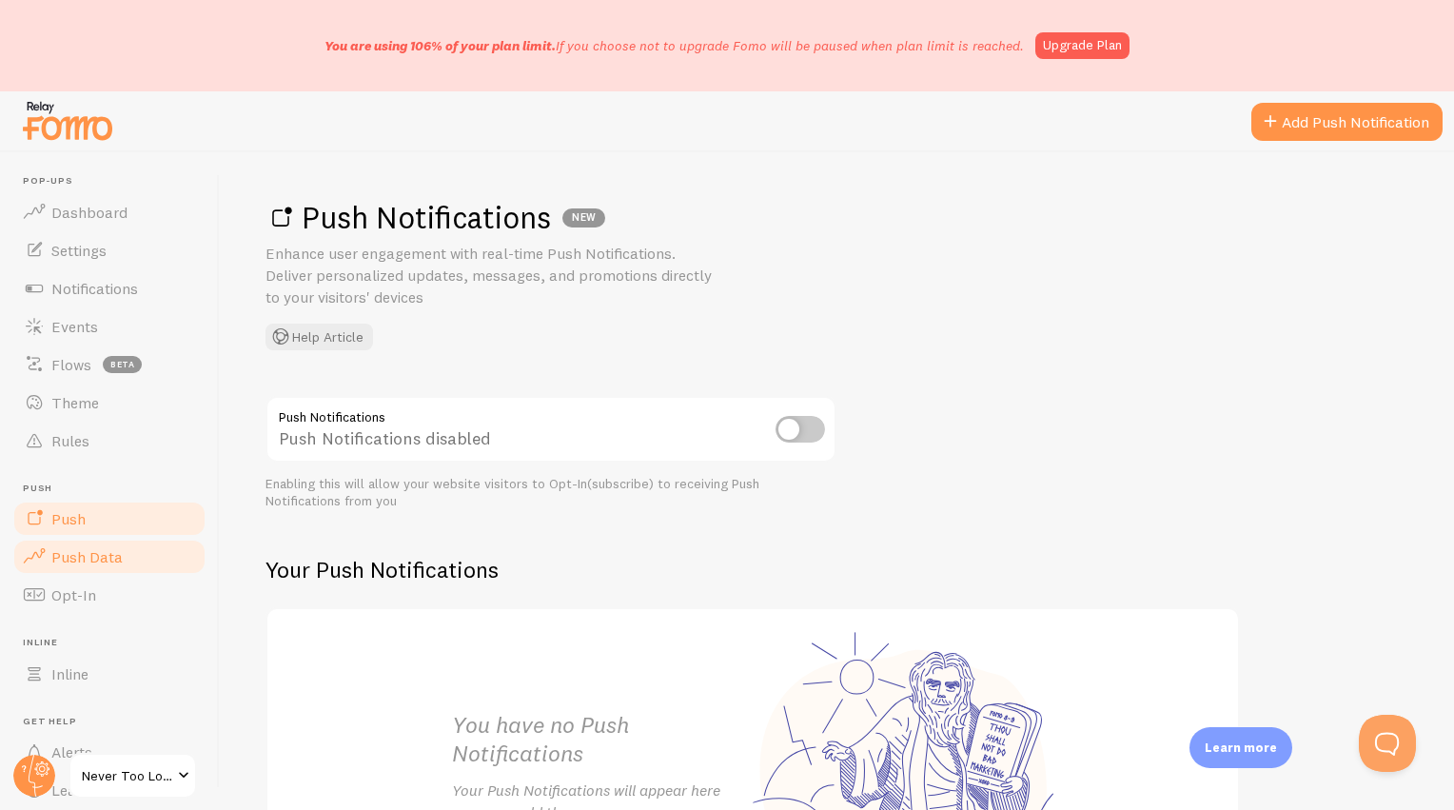
click at [109, 560] on span "Push Data" at bounding box center [86, 556] width 71 height 19
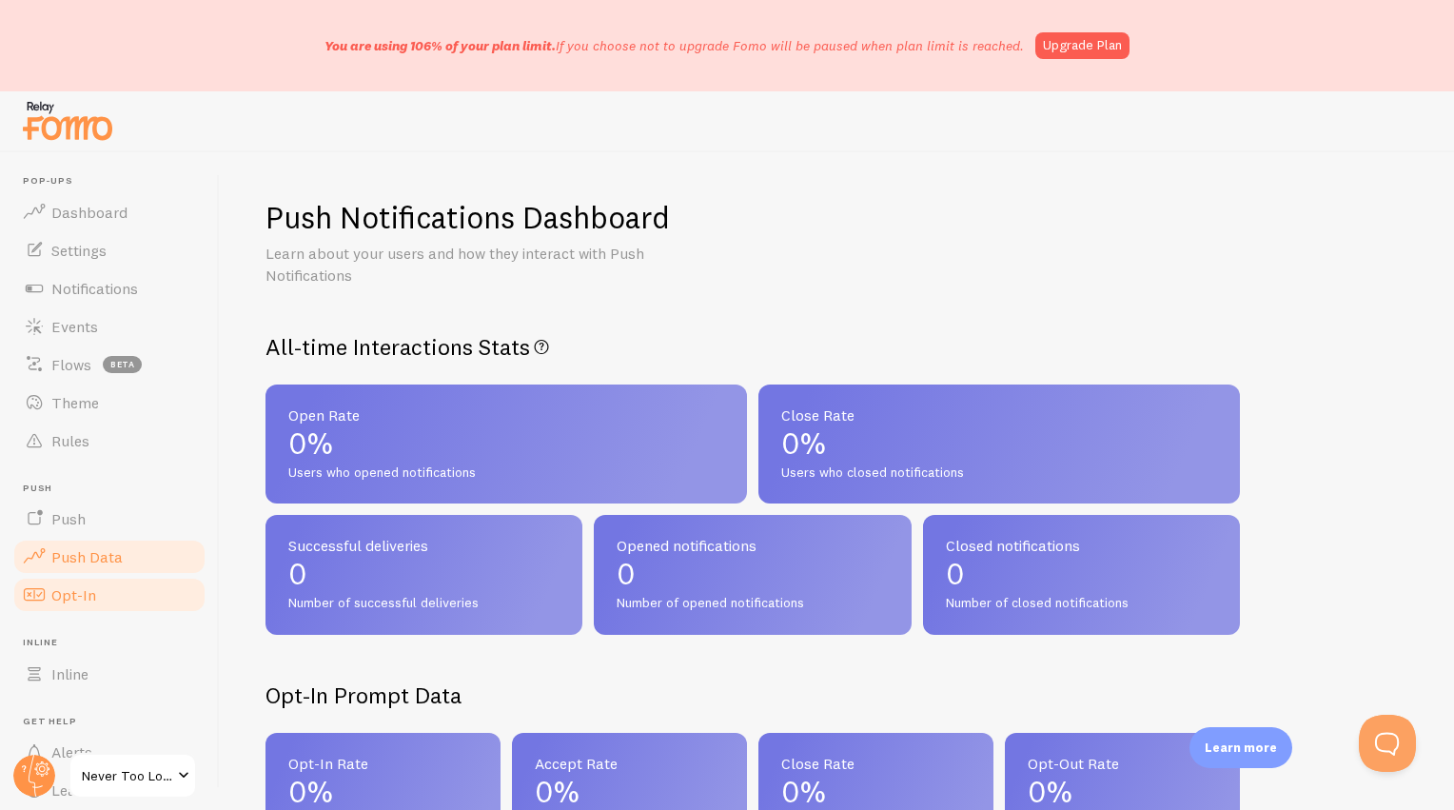
click at [101, 597] on link "Opt-In" at bounding box center [109, 595] width 196 height 38
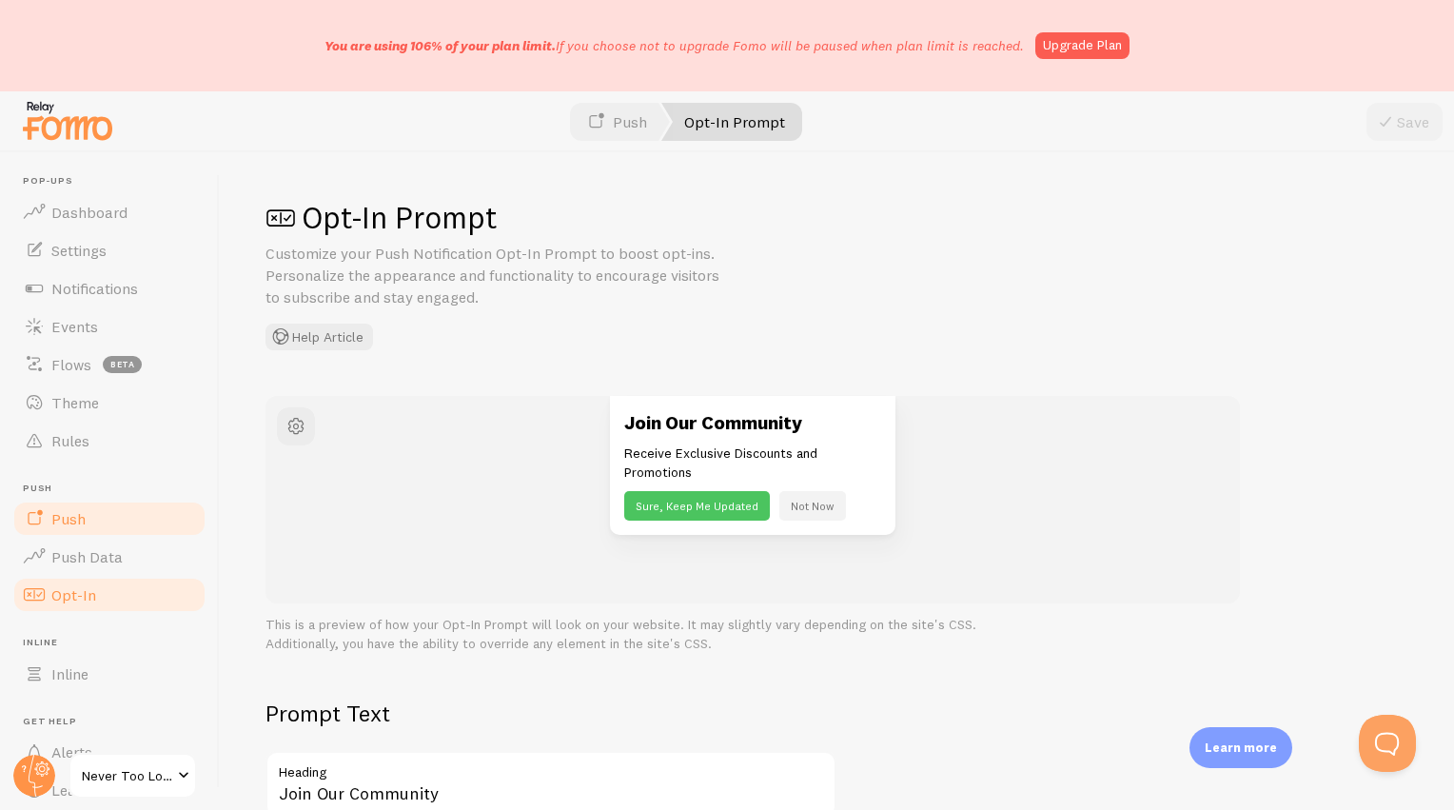
scroll to position [106, 0]
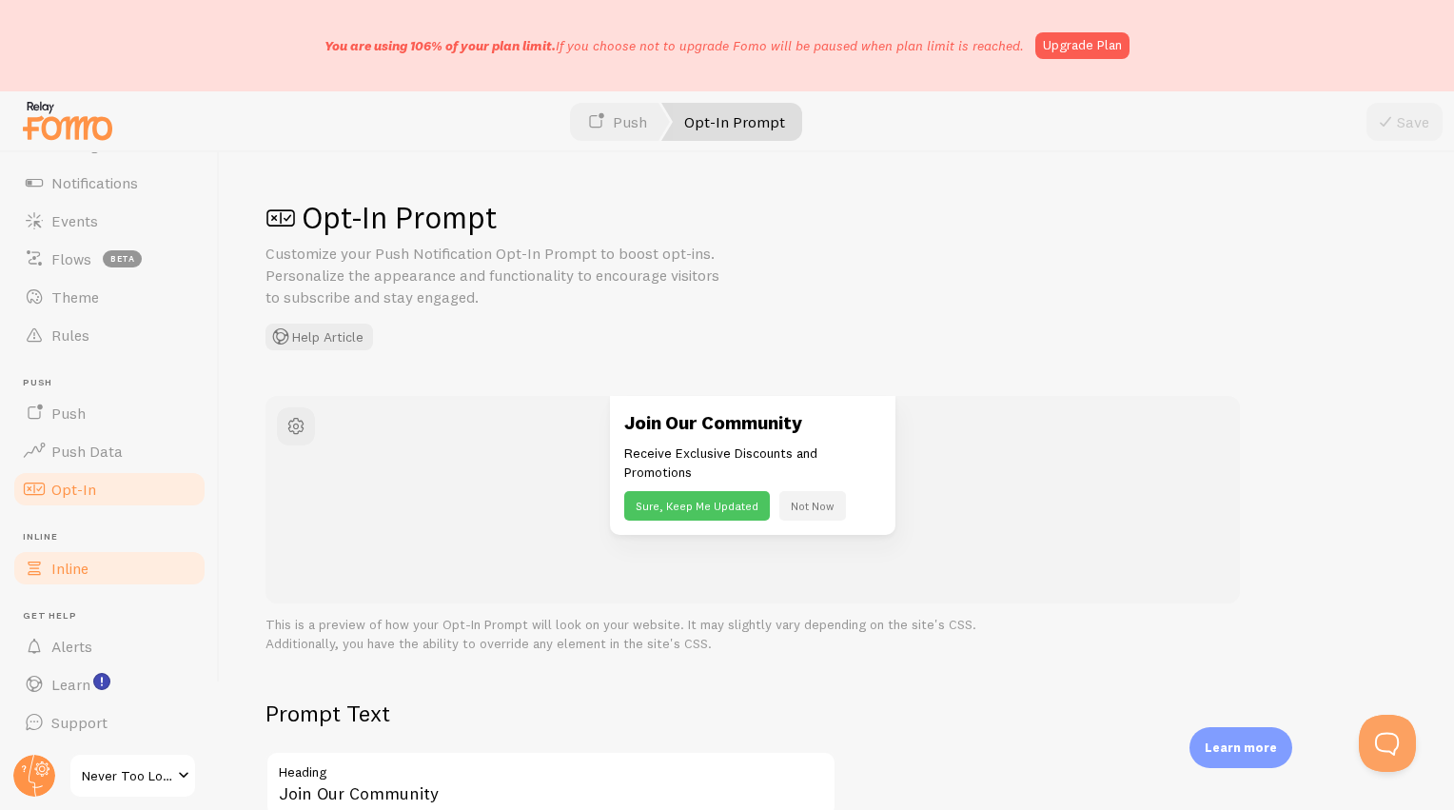
click at [92, 572] on link "Inline" at bounding box center [109, 568] width 196 height 38
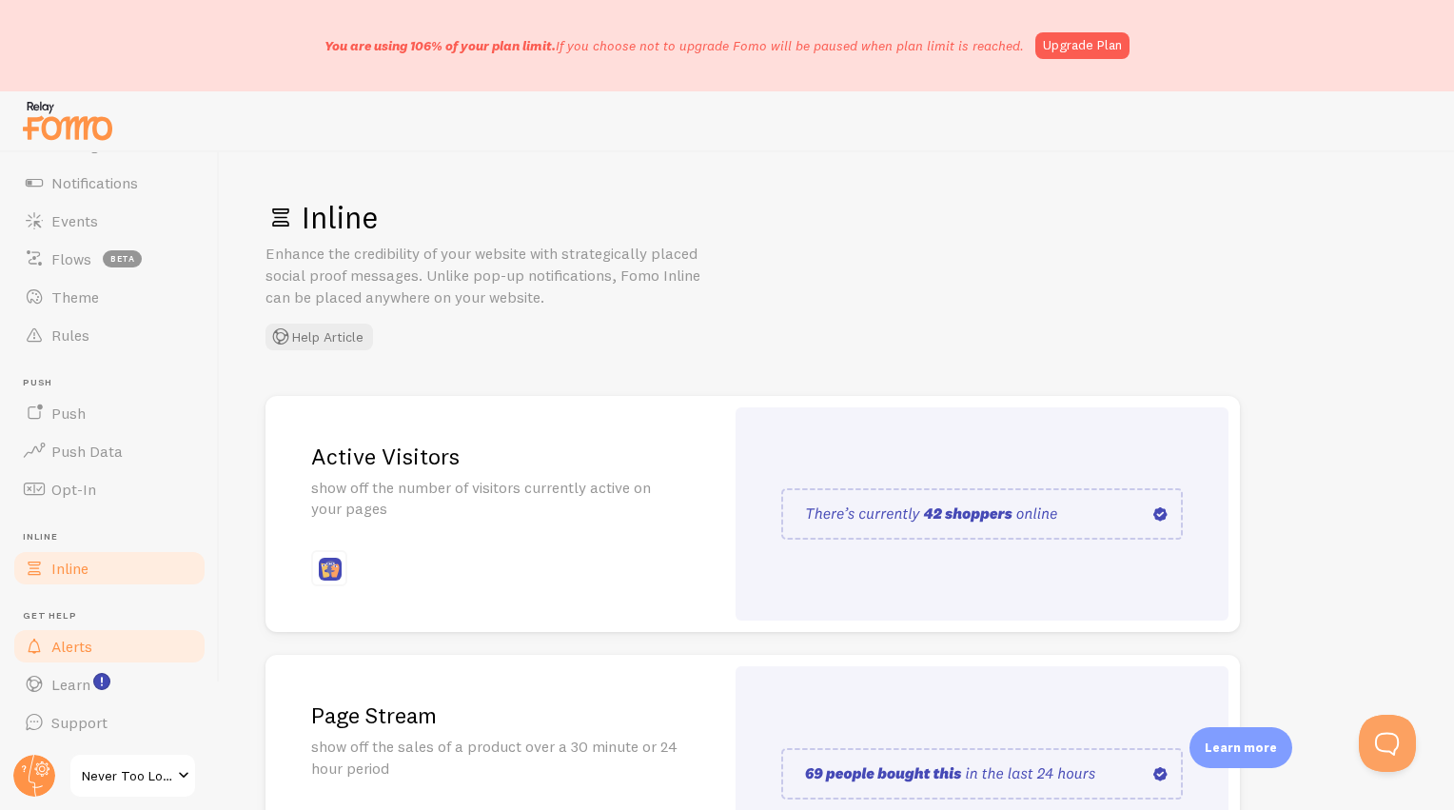
click at [87, 651] on span "Alerts" at bounding box center [71, 646] width 41 height 19
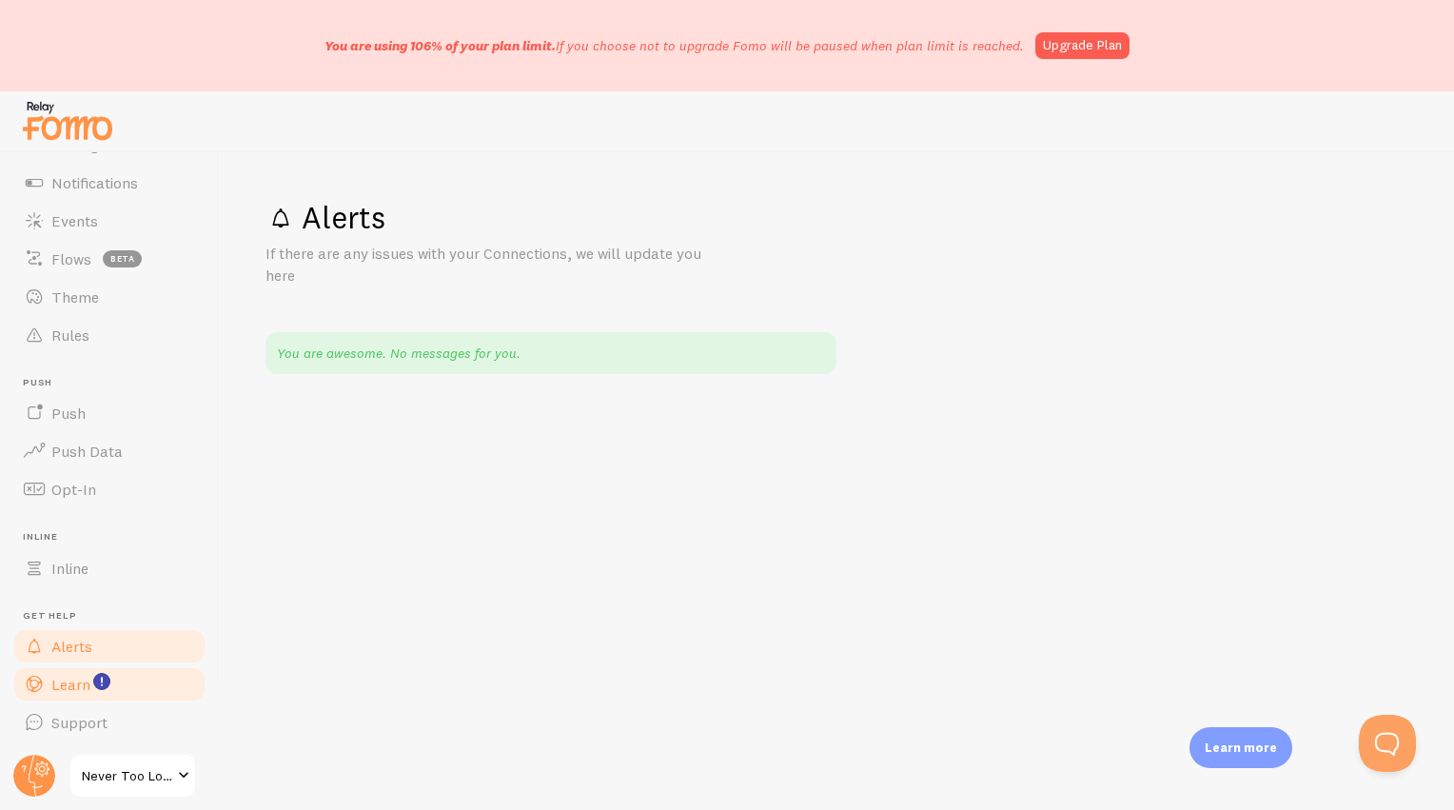
click at [80, 681] on span "Learn" at bounding box center [70, 684] width 39 height 19
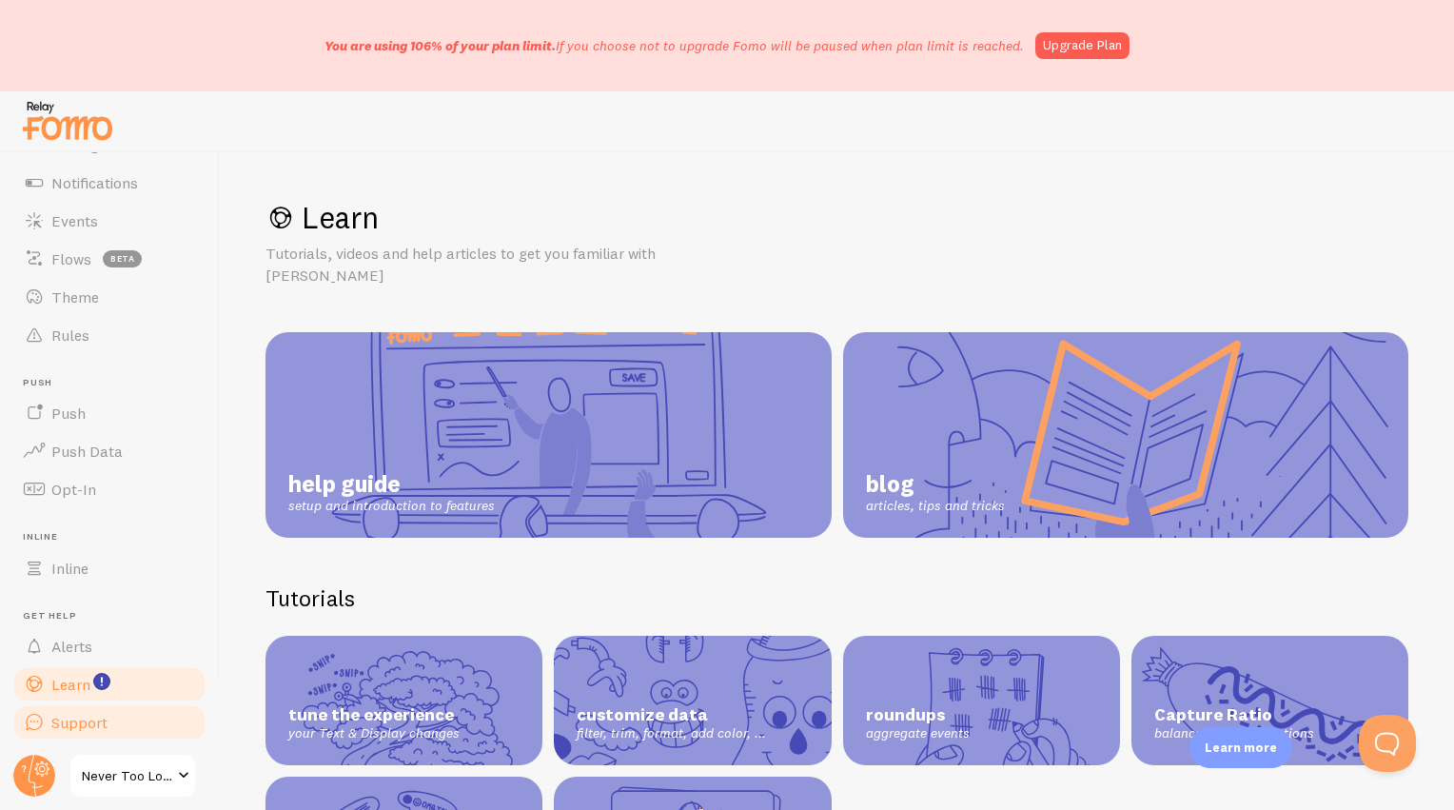
click at [80, 718] on span "Support" at bounding box center [79, 722] width 56 height 19
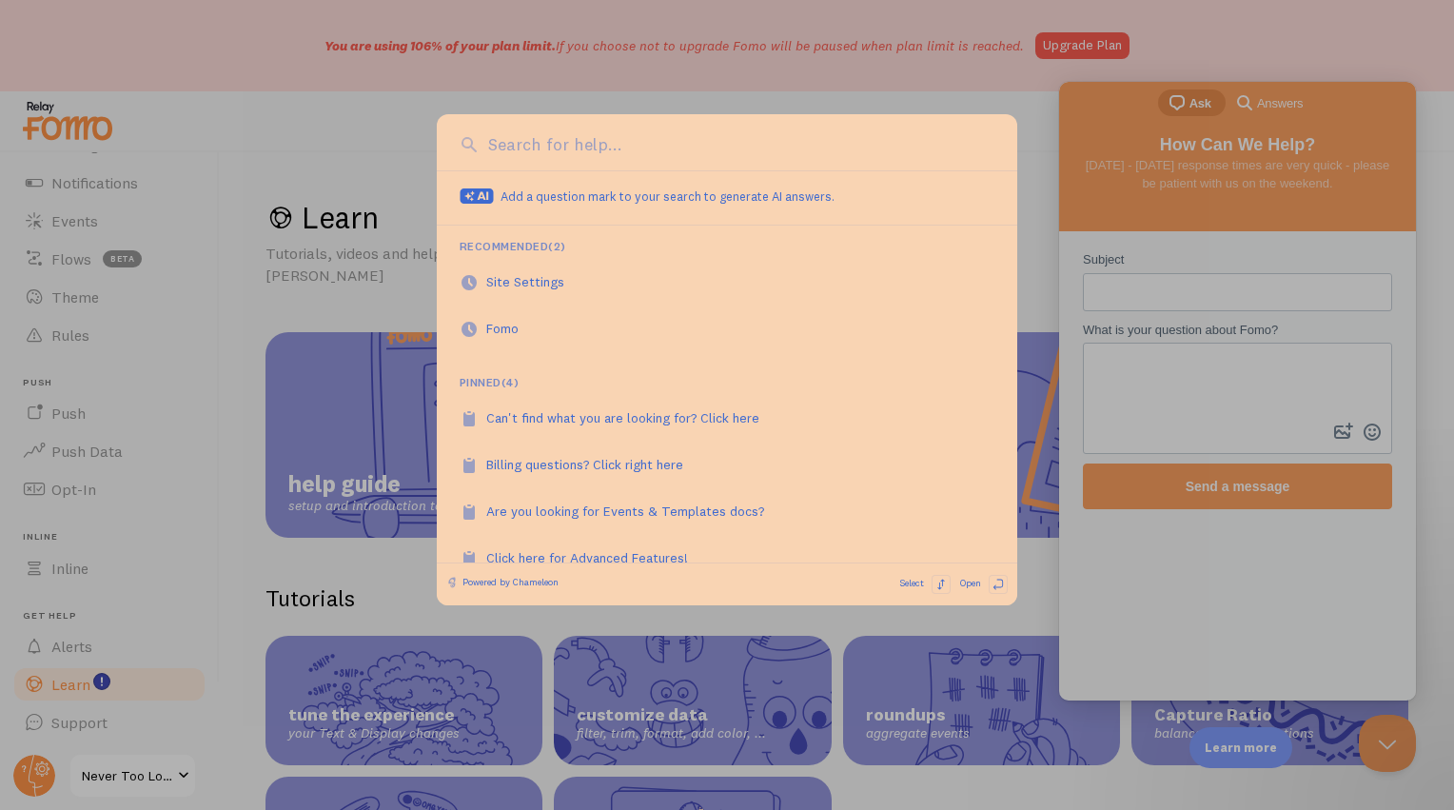
scroll to position [28, 0]
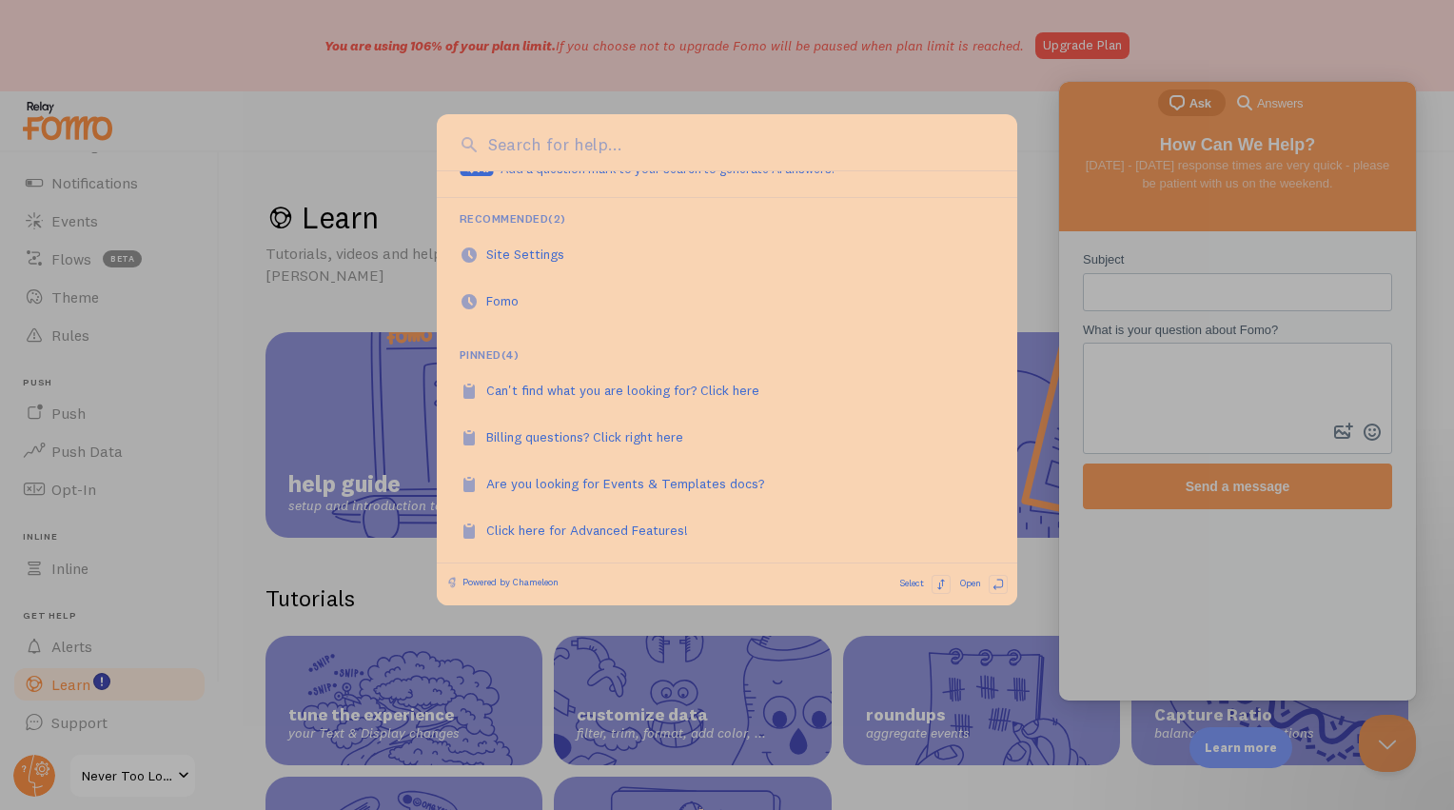
click at [322, 114] on div at bounding box center [727, 405] width 1454 height 810
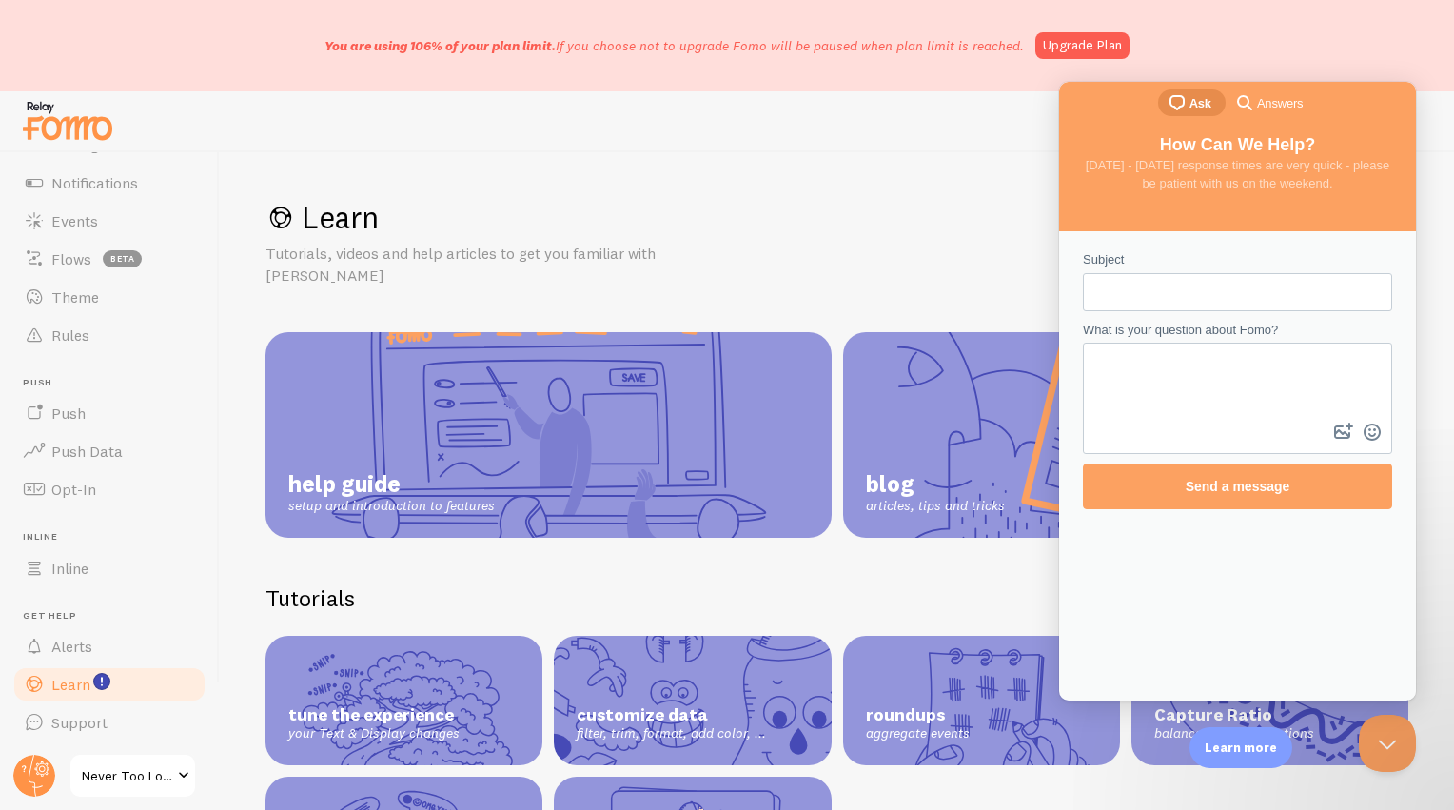
click at [1313, 49] on div "You are using 106% of your plan limit. If you choose not to upgrade Fomo will b…" at bounding box center [727, 45] width 1454 height 91
